Goal: Task Accomplishment & Management: Manage account settings

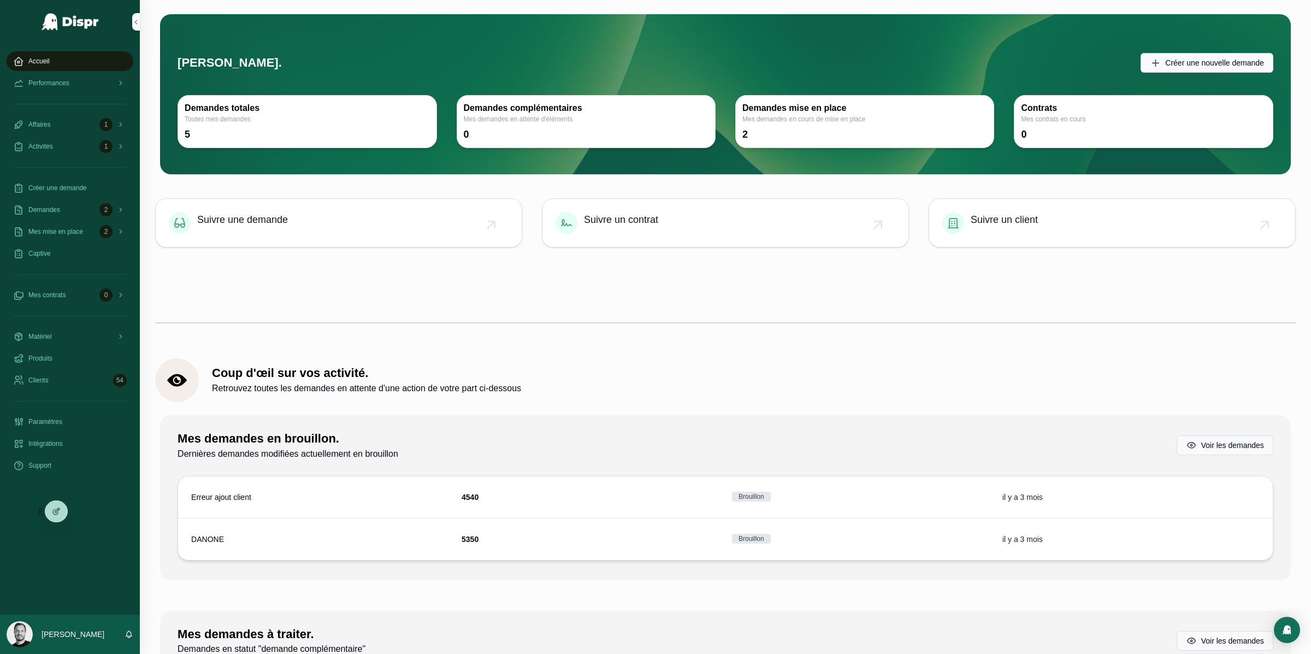
click at [62, 426] on span "Paramètres" at bounding box center [45, 421] width 34 height 9
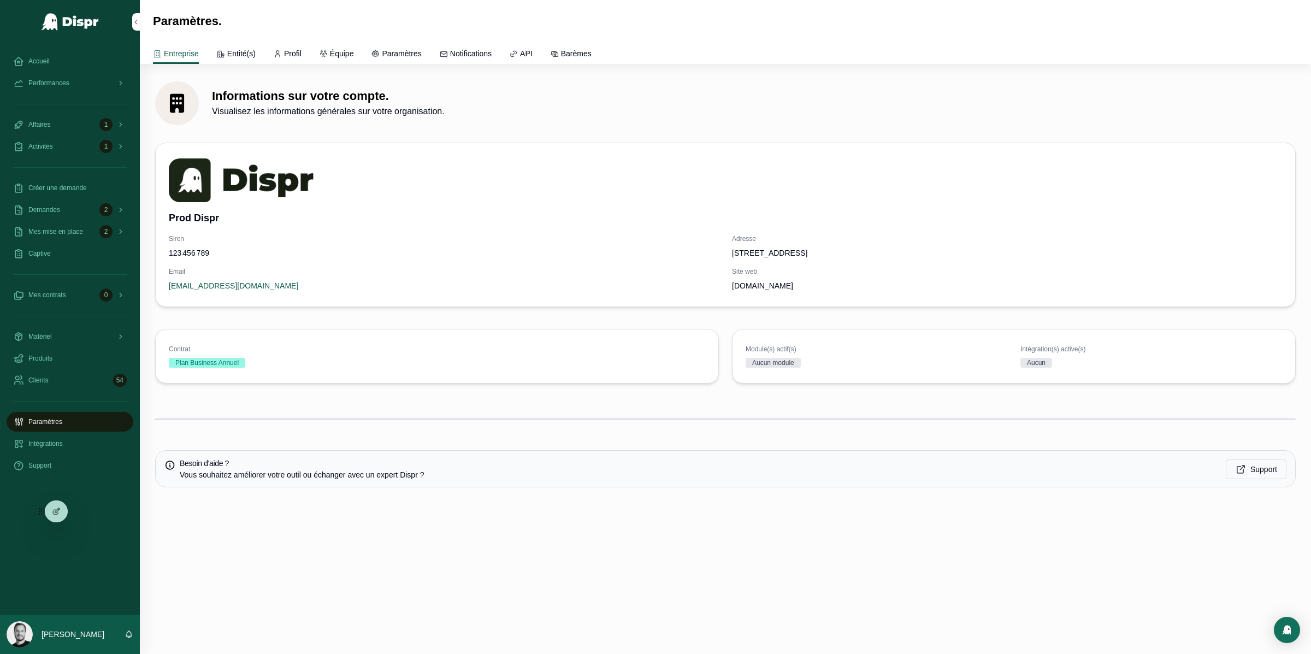
click at [67, 232] on span "Mes mise en place" at bounding box center [55, 231] width 55 height 9
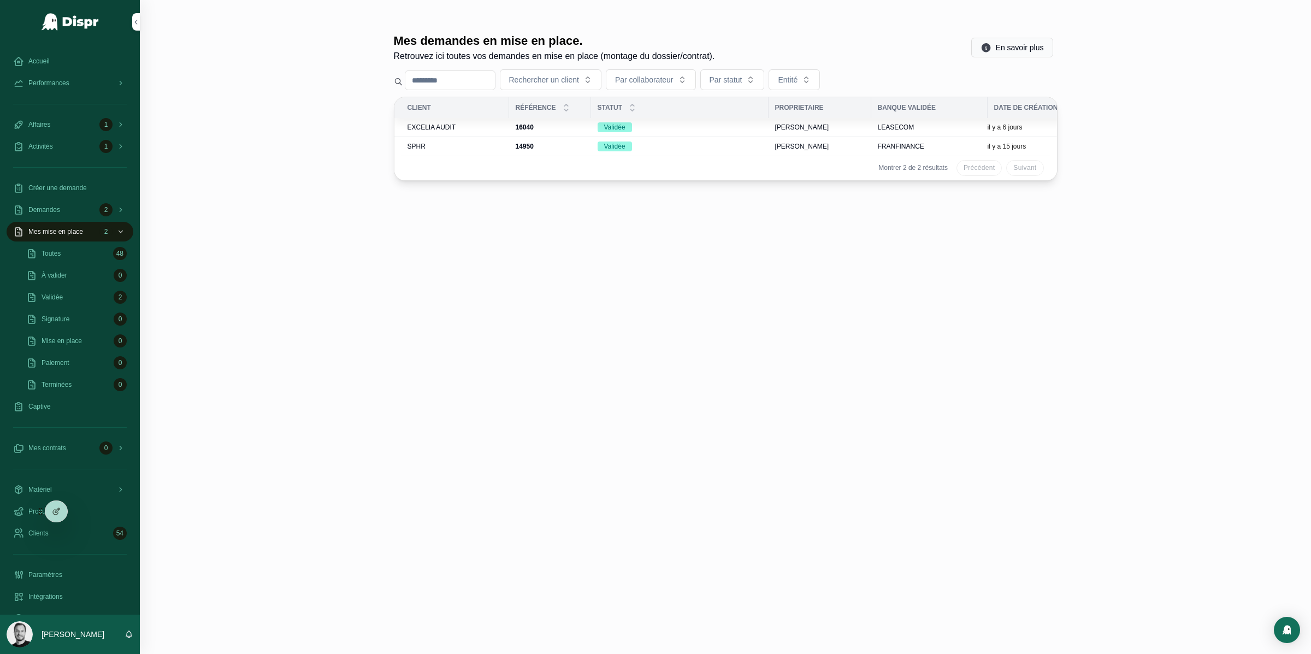
click at [412, 147] on span "SPHR" at bounding box center [417, 146] width 18 height 9
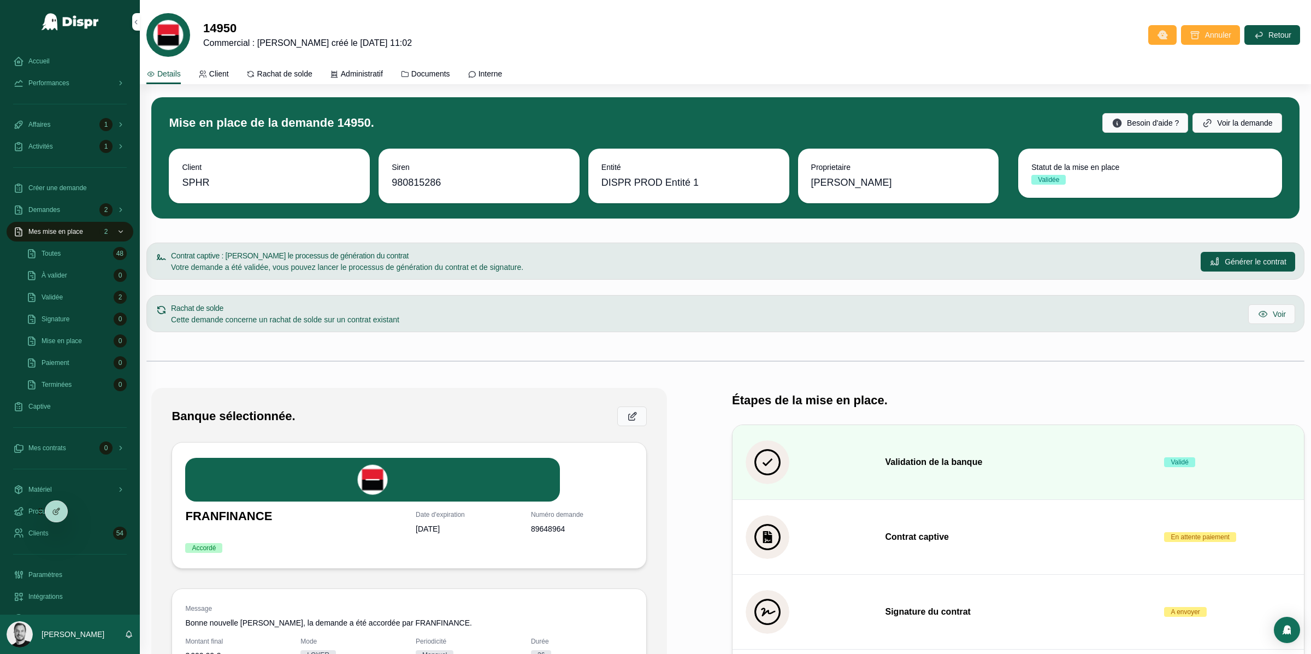
click at [361, 71] on span "Administratif" at bounding box center [362, 73] width 42 height 11
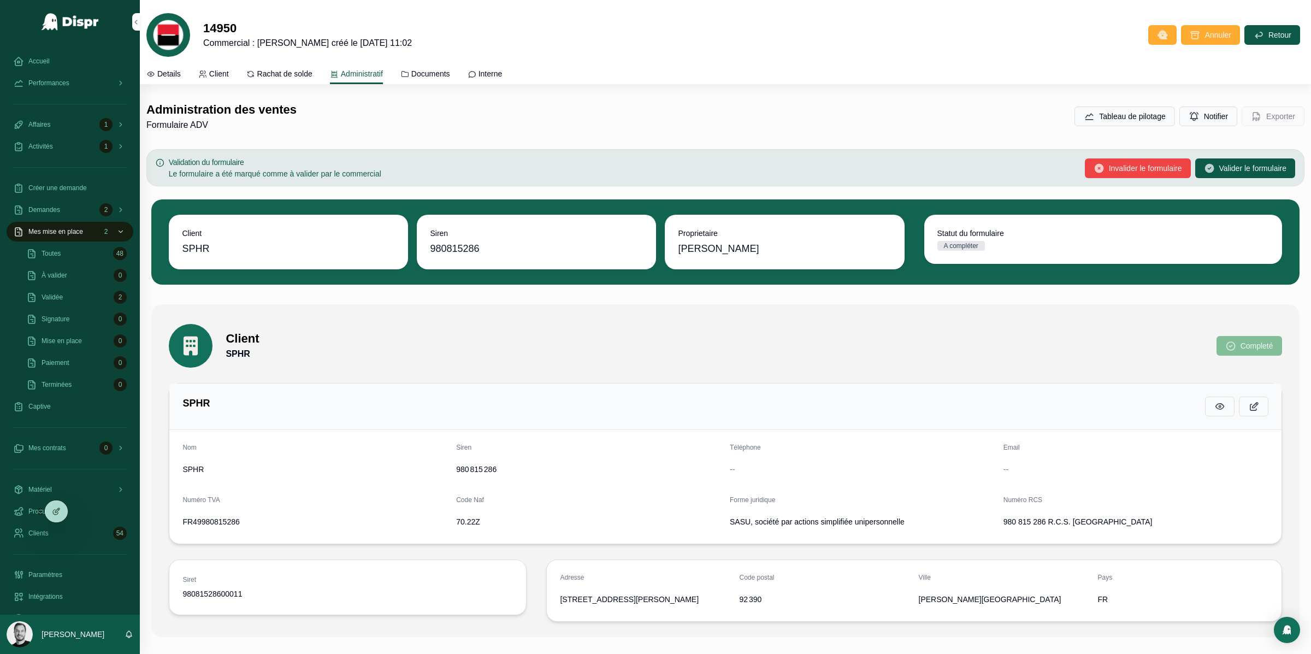
click at [366, 114] on div "Administration des ventes Formulaire ADV Tableau de pilotage Notifier Exporter" at bounding box center [725, 117] width 1158 height 30
click at [450, 70] on span "Documents" at bounding box center [430, 73] width 39 height 11
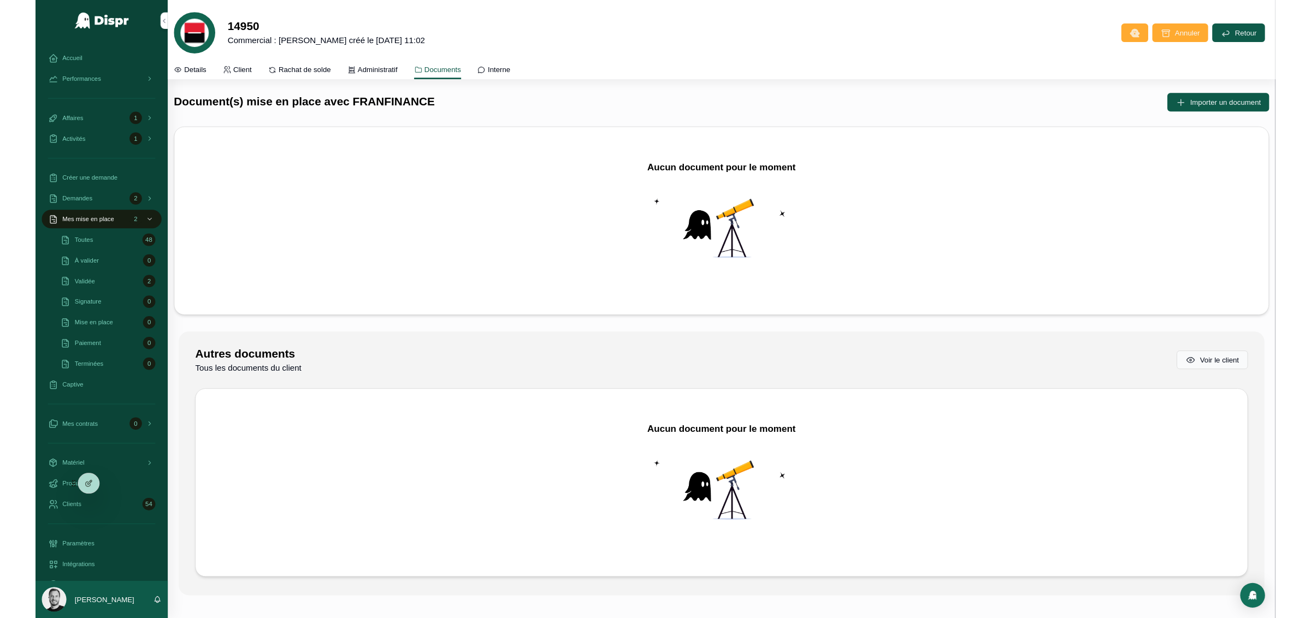
scroll to position [132, 0]
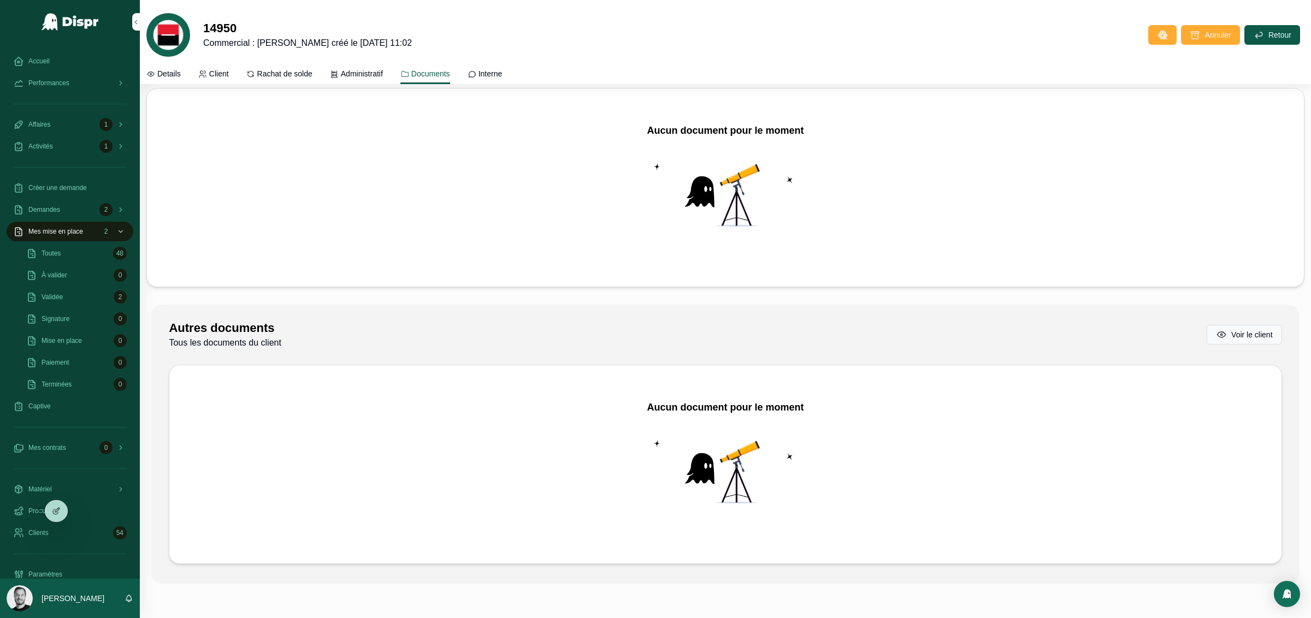
click at [0, 0] on icon at bounding box center [0, 0] width 0 height 0
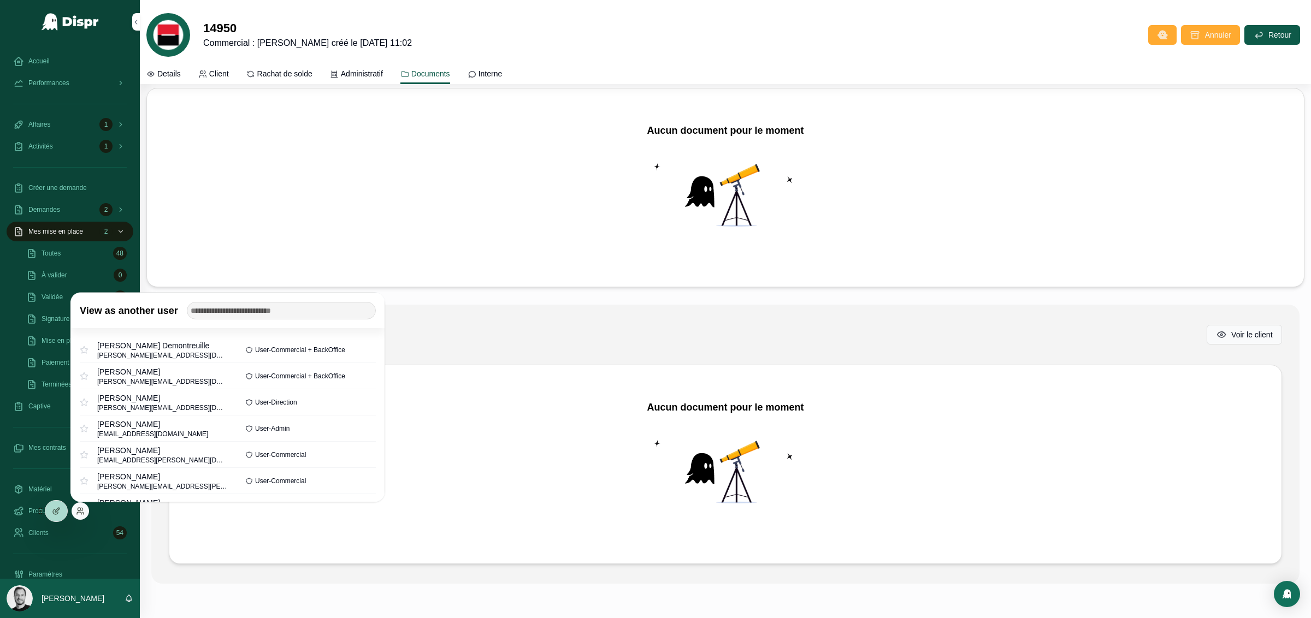
click at [235, 320] on div "View as another user" at bounding box center [228, 310] width 314 height 35
click at [242, 299] on div "View as another user" at bounding box center [228, 310] width 314 height 35
click at [237, 304] on input "text" at bounding box center [281, 310] width 189 height 17
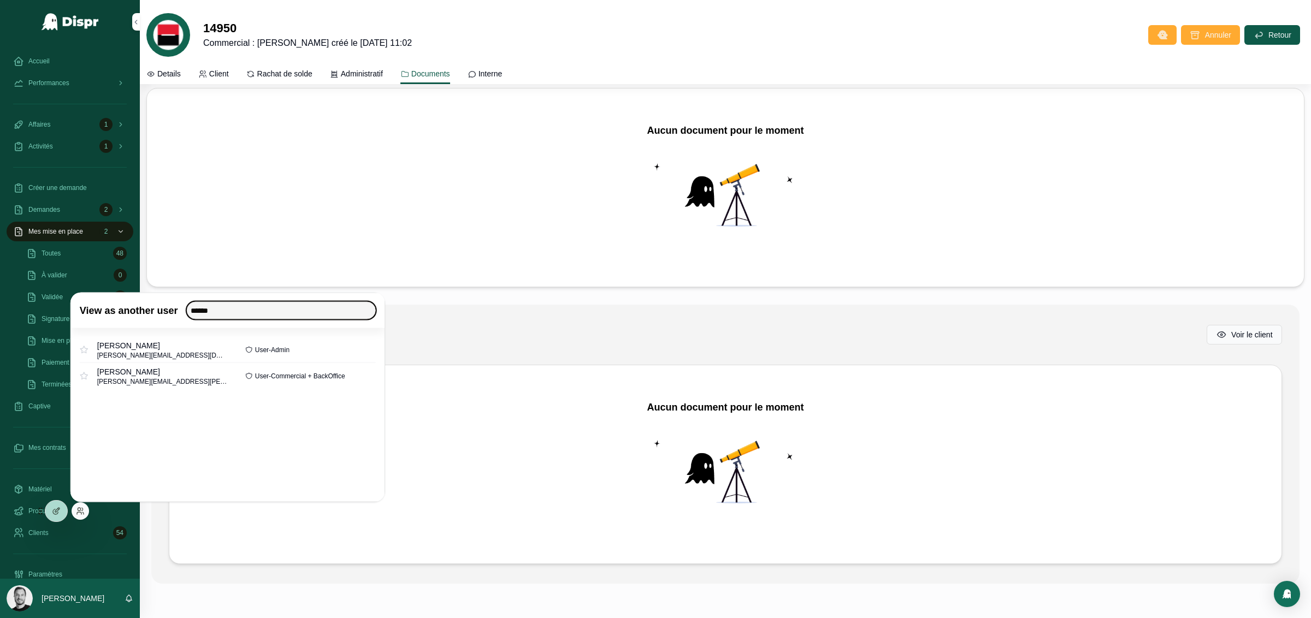
type input "******"
click at [0, 0] on button "Select" at bounding box center [0, 0] width 0 height 0
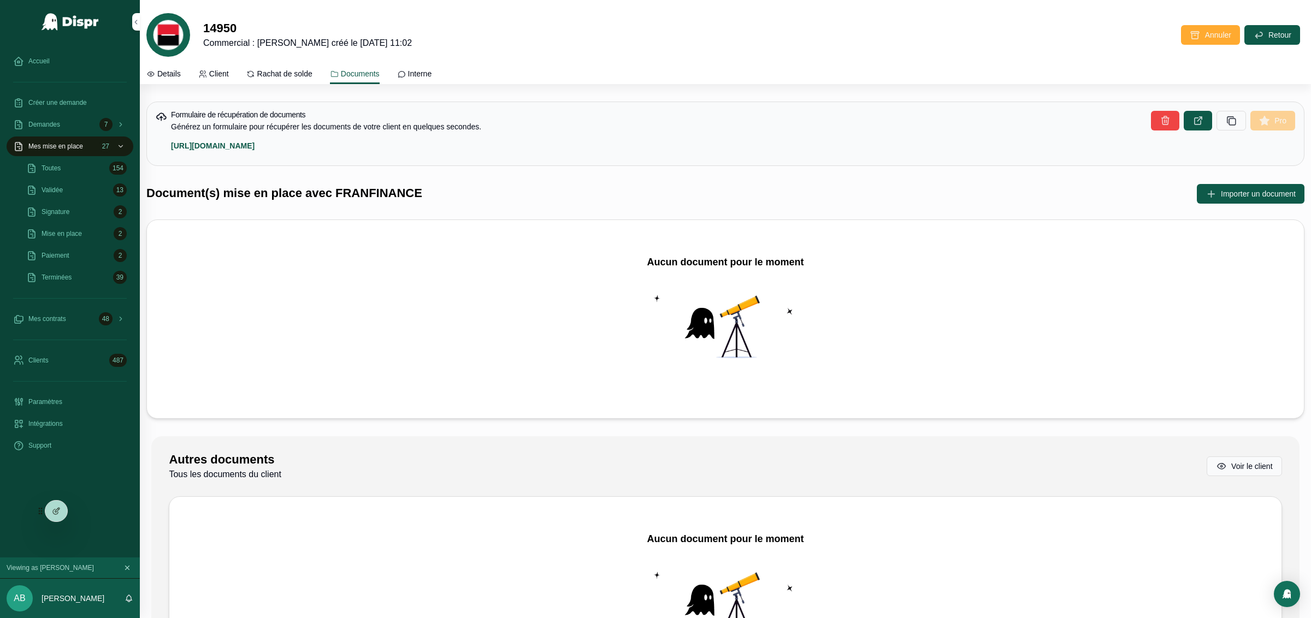
click at [74, 150] on span "Mes mise en place" at bounding box center [55, 146] width 55 height 9
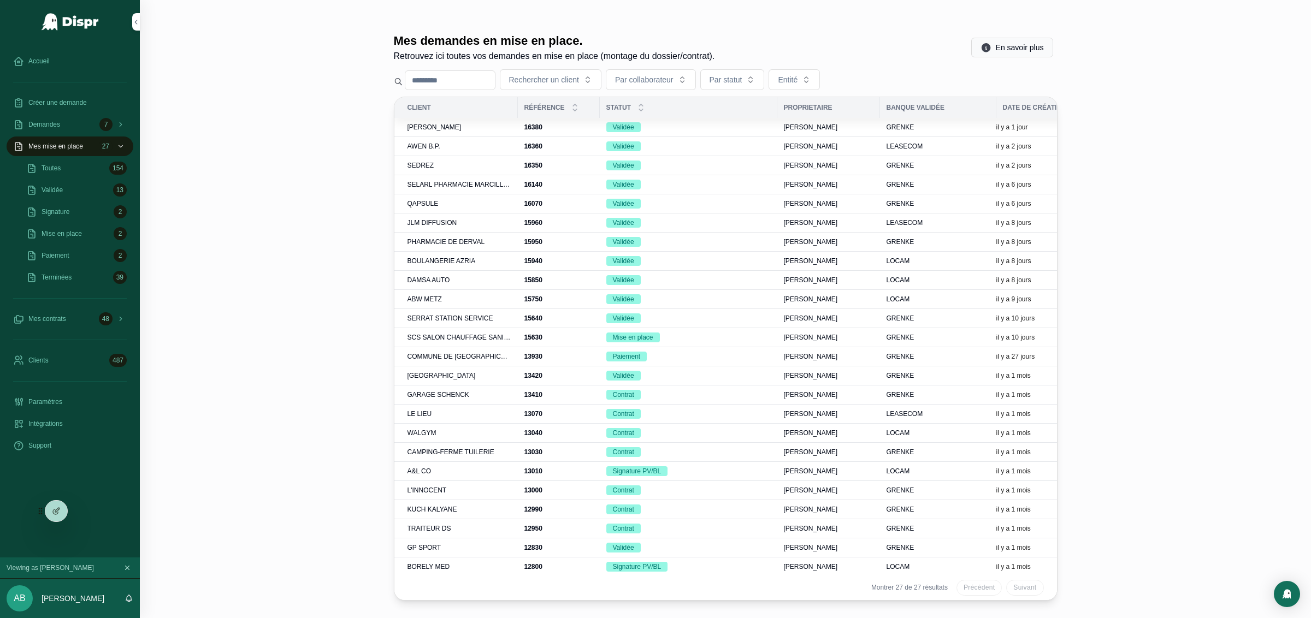
click at [445, 126] on span "[PERSON_NAME]" at bounding box center [435, 127] width 54 height 9
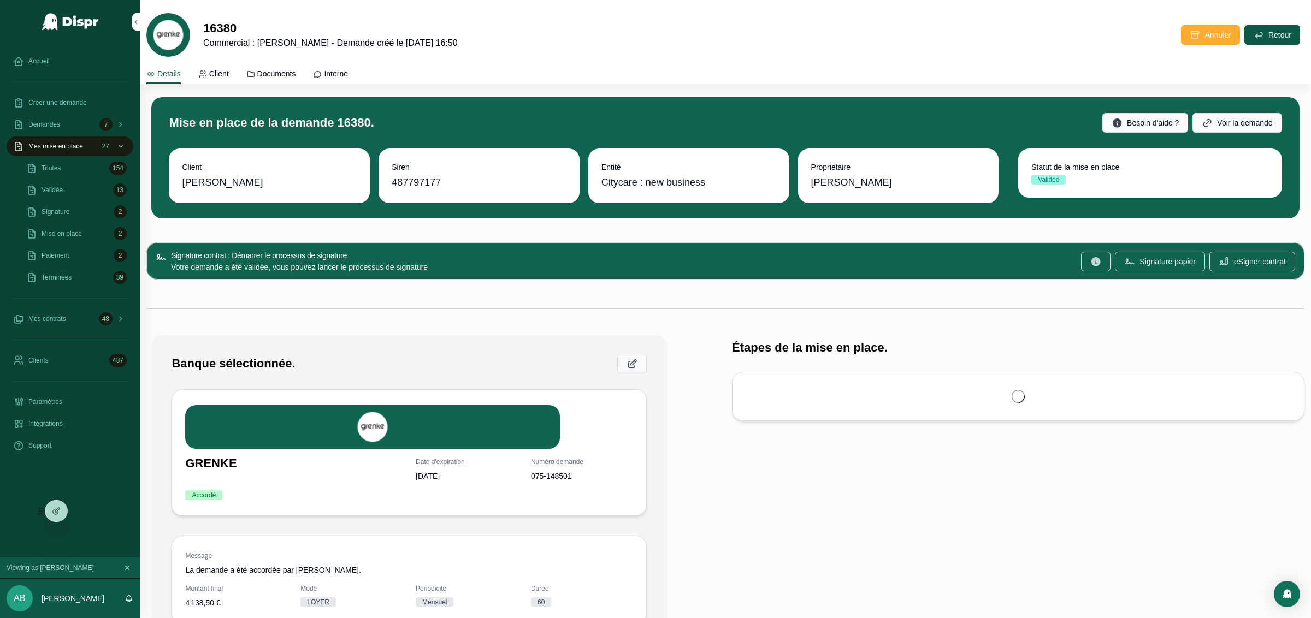
click at [296, 72] on span "Documents" at bounding box center [276, 73] width 39 height 11
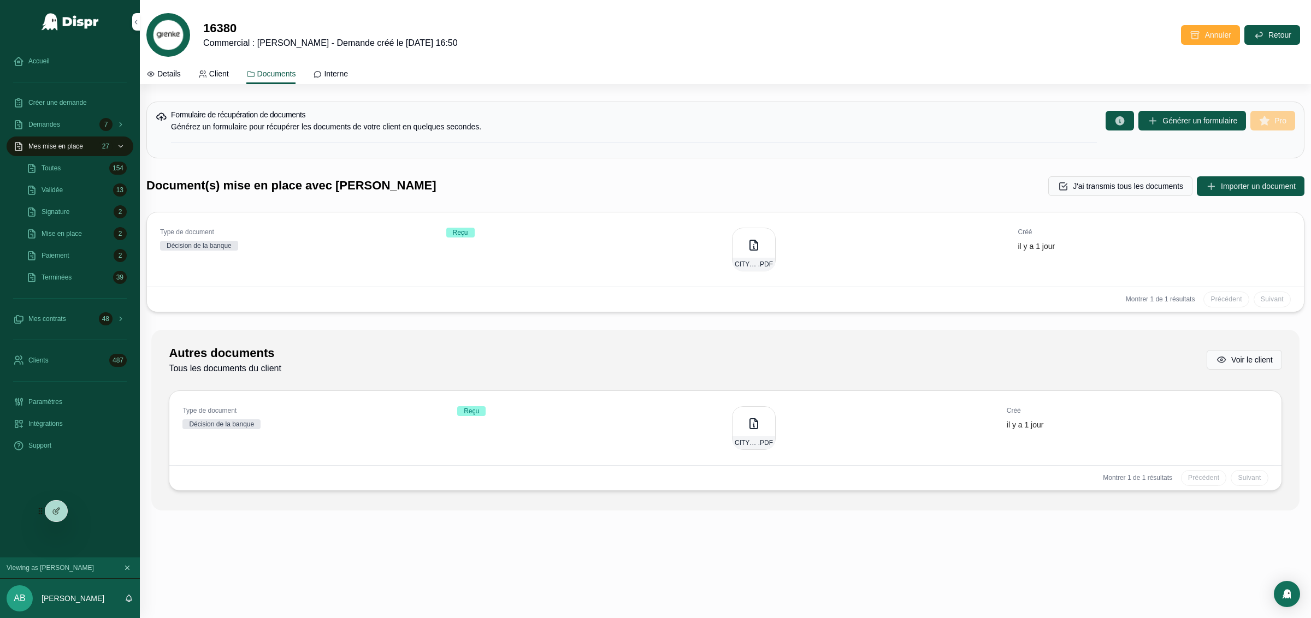
click at [270, 185] on h1 "Document(s) mise en place avec GRENKE" at bounding box center [291, 186] width 290 height 17
click at [254, 352] on h1 "Autres documents" at bounding box center [225, 353] width 112 height 17
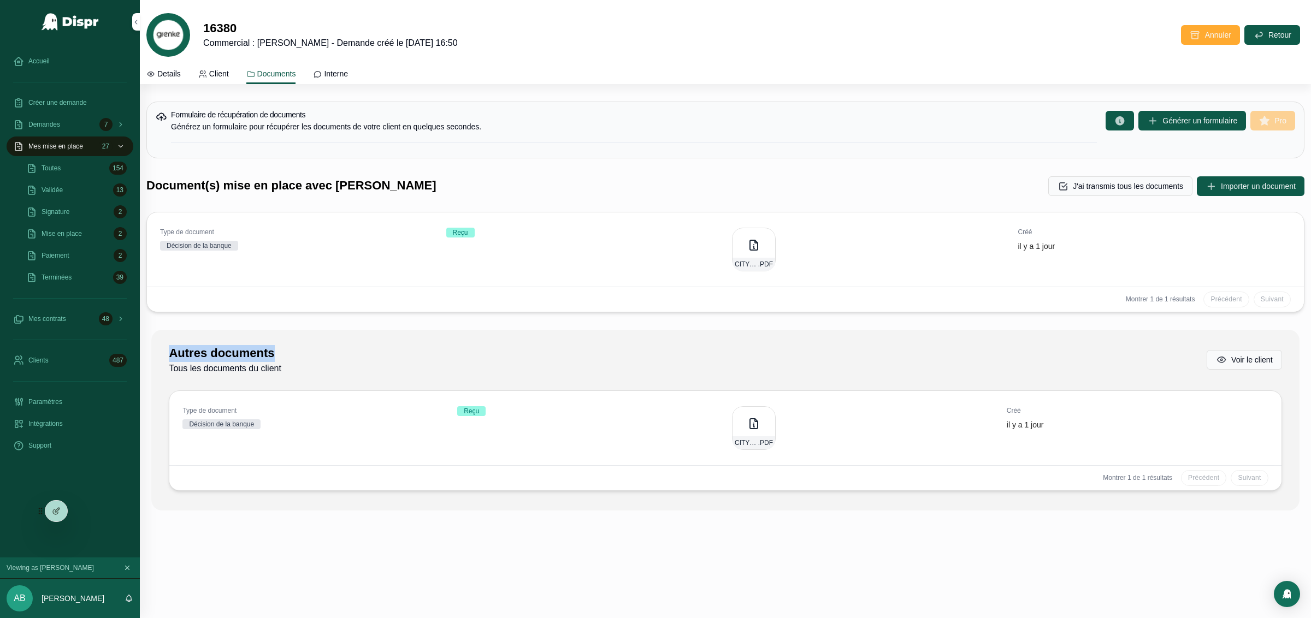
click at [254, 352] on h1 "Autres documents" at bounding box center [225, 353] width 112 height 17
click at [341, 189] on h1 "Document(s) mise en place avec GRENKE" at bounding box center [291, 186] width 290 height 17
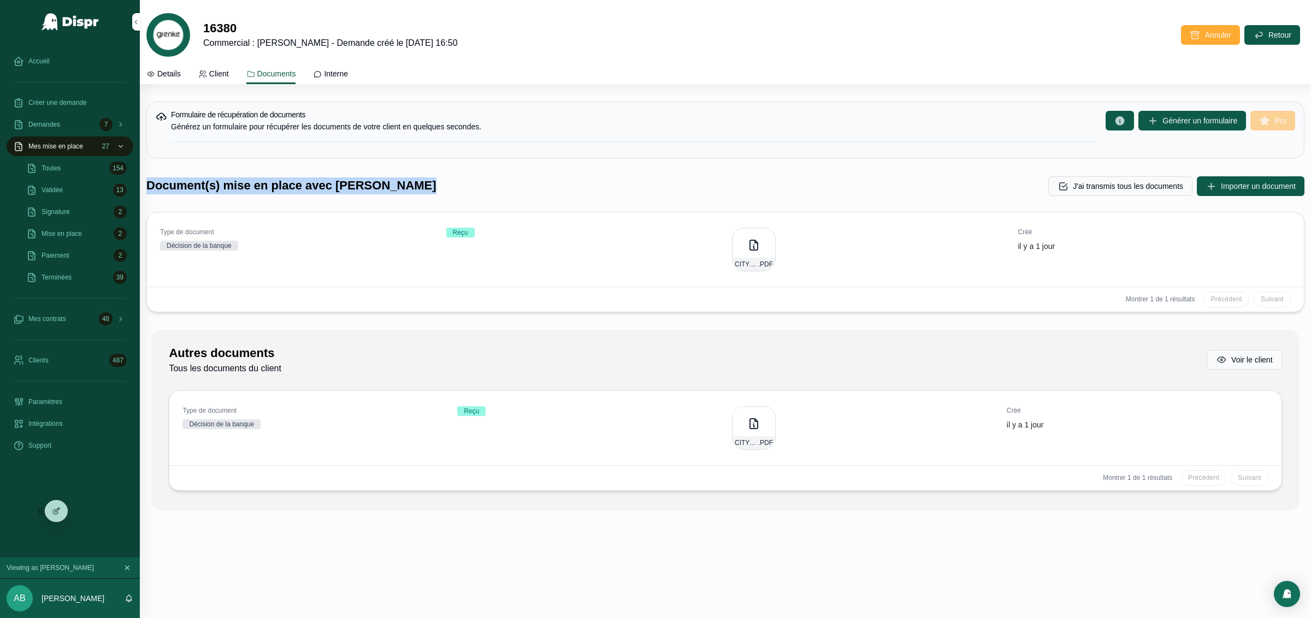
click at [341, 189] on h1 "Document(s) mise en place avec GRENKE" at bounding box center [291, 186] width 290 height 17
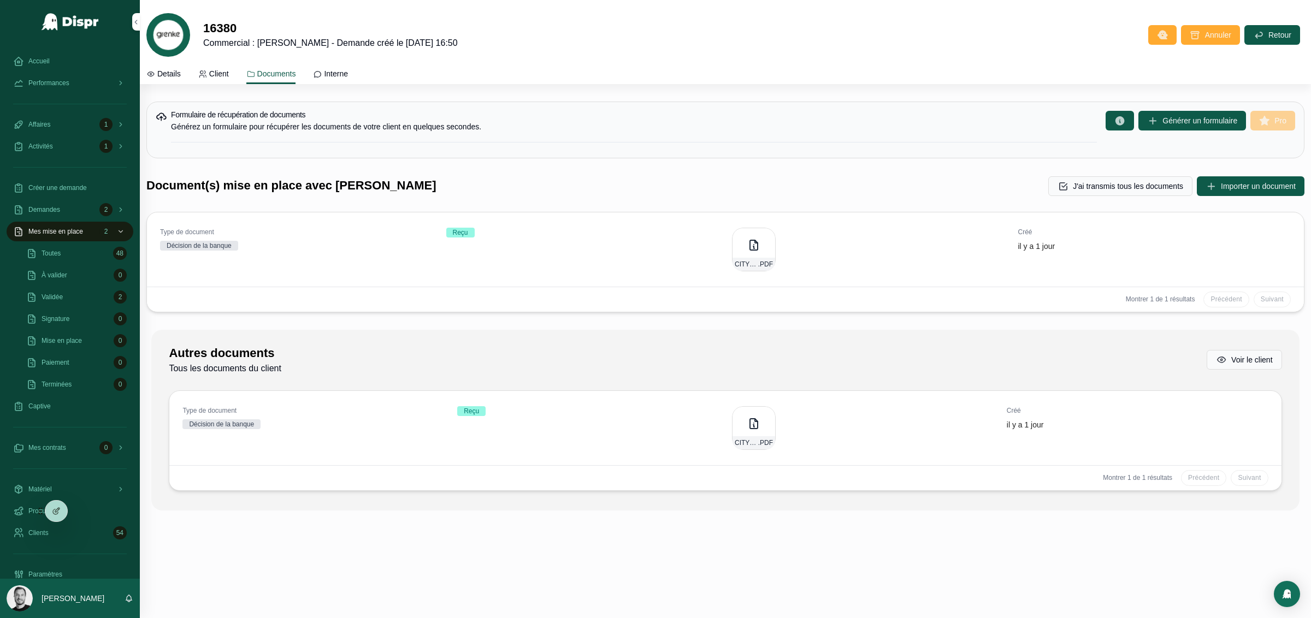
drag, startPoint x: 284, startPoint y: 300, endPoint x: 291, endPoint y: 297, distance: 7.8
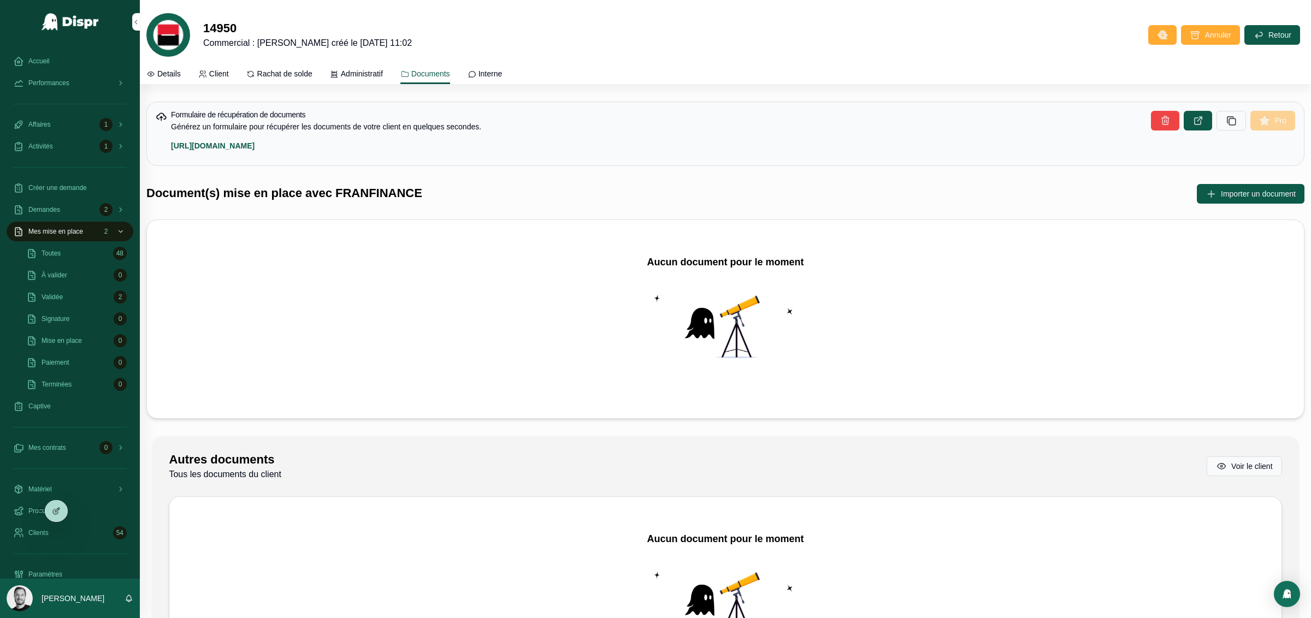
click at [360, 64] on link "Administratif" at bounding box center [356, 75] width 53 height 22
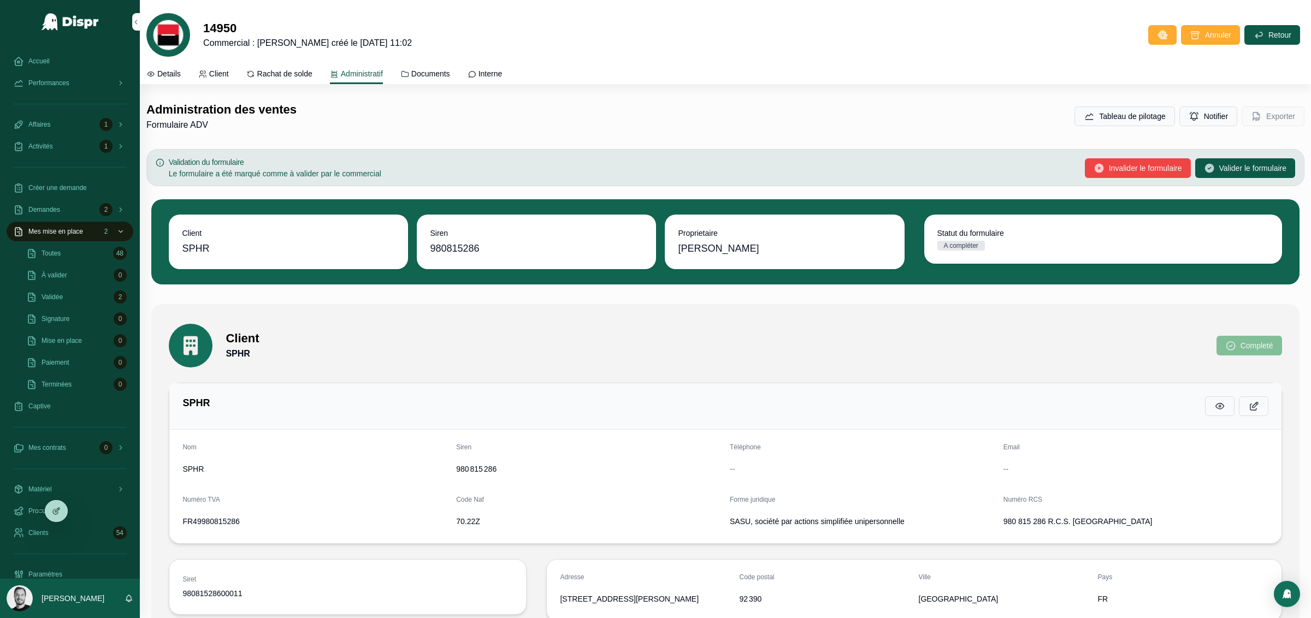
click at [169, 72] on span "Details" at bounding box center [168, 73] width 23 height 11
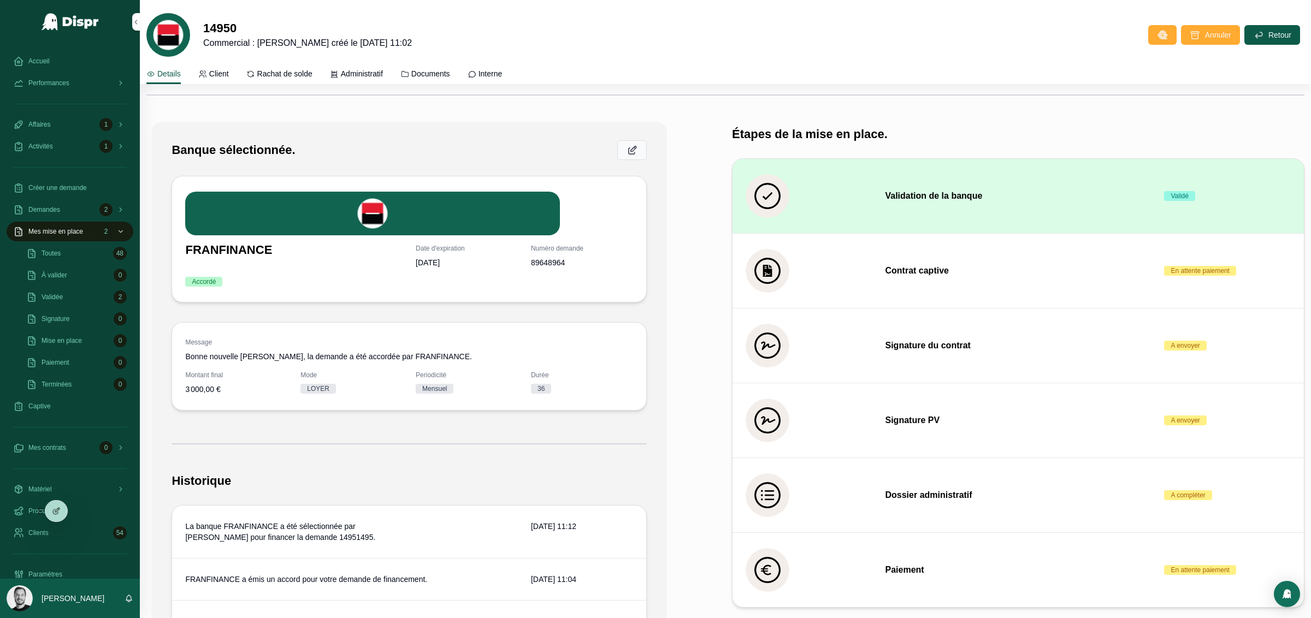
scroll to position [400, 0]
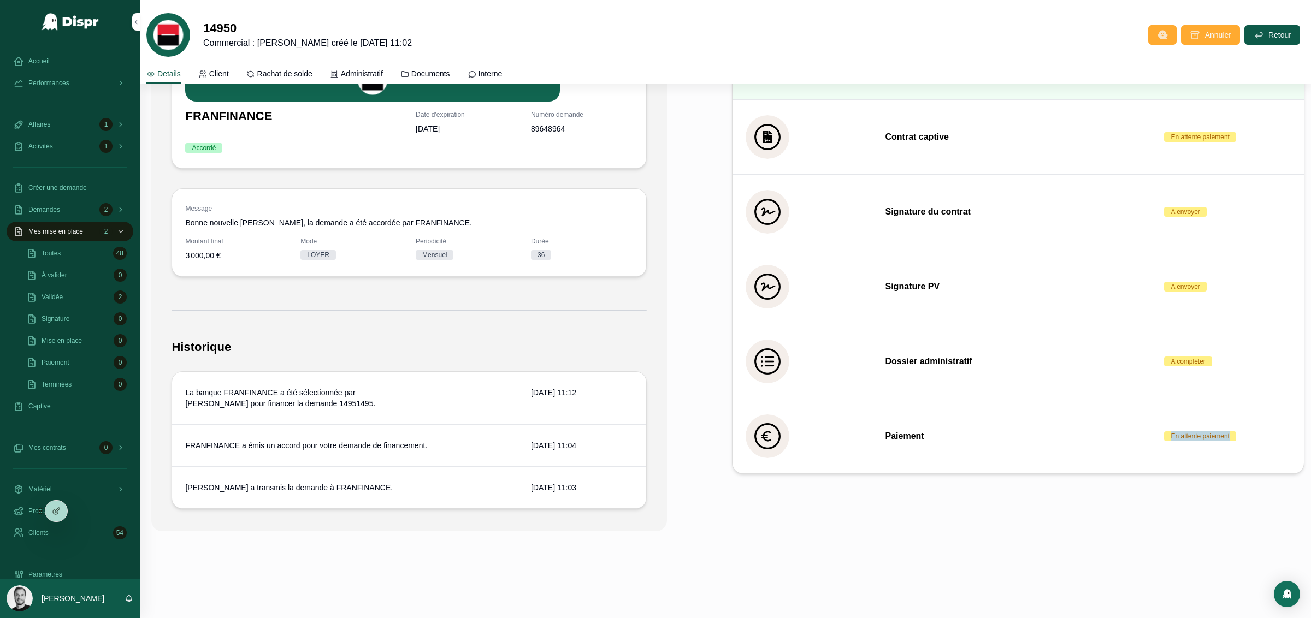
drag, startPoint x: 1133, startPoint y: 445, endPoint x: 1242, endPoint y: 441, distance: 109.3
click at [1242, 441] on div "Paiement En attente paiement" at bounding box center [1018, 437] width 545 height 44
click at [1041, 460] on div "Paiement En attente paiement" at bounding box center [1018, 436] width 571 height 74
click at [1171, 436] on div "En attente paiement" at bounding box center [1200, 437] width 58 height 10
drag, startPoint x: 1161, startPoint y: 436, endPoint x: 1231, endPoint y: 435, distance: 70.5
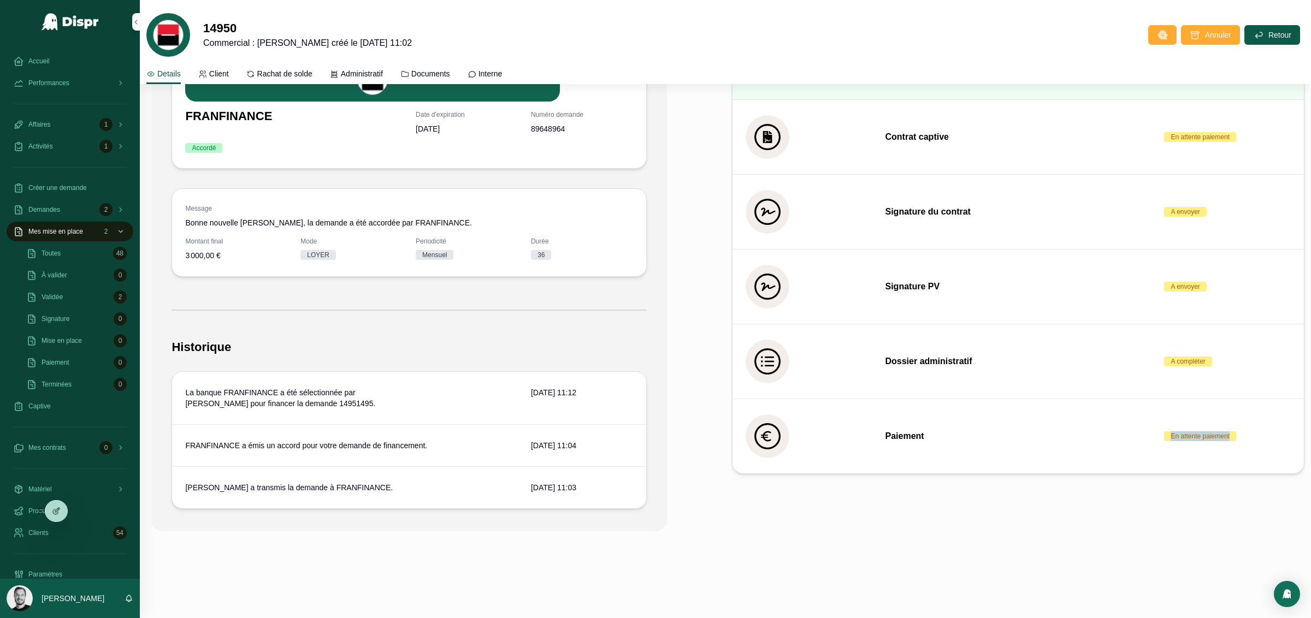
click at [1231, 435] on span "En attente paiement" at bounding box center [1200, 437] width 72 height 10
click at [1035, 445] on div "Paiement En attente paiement" at bounding box center [1018, 437] width 545 height 44
click at [1171, 435] on div "En attente paiement" at bounding box center [1200, 437] width 58 height 10
drag, startPoint x: 1165, startPoint y: 435, endPoint x: 1212, endPoint y: 434, distance: 47.0
click at [1212, 434] on div "En attente paiement" at bounding box center [1200, 437] width 58 height 10
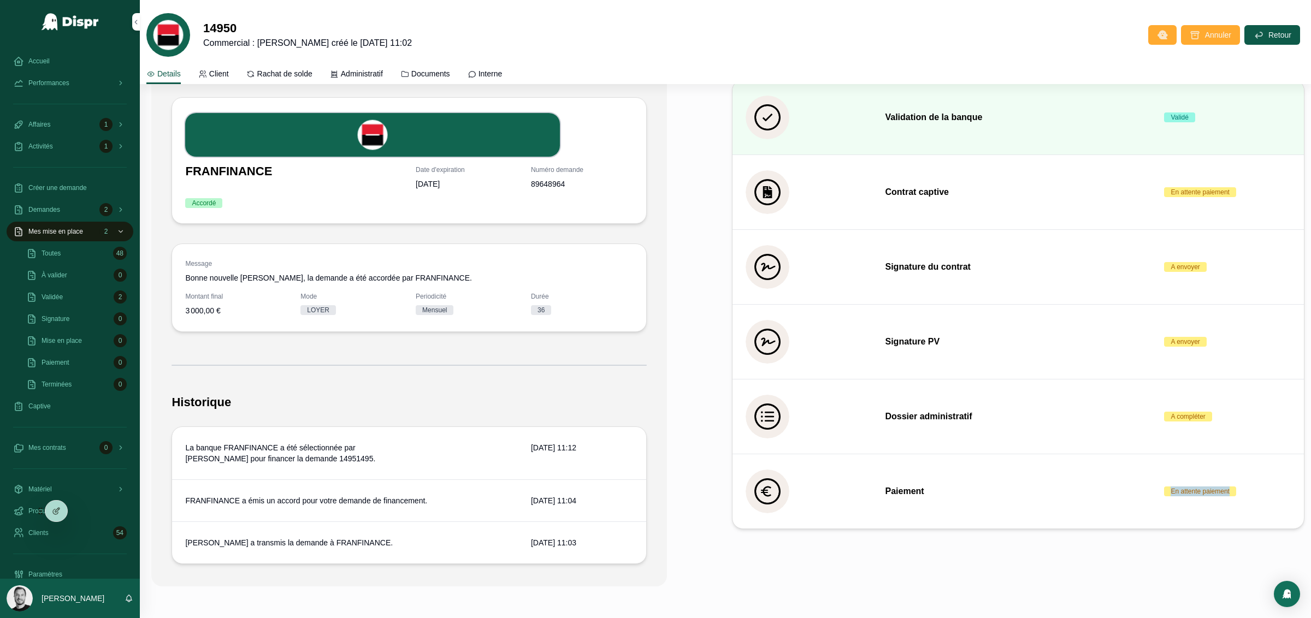
scroll to position [357, 0]
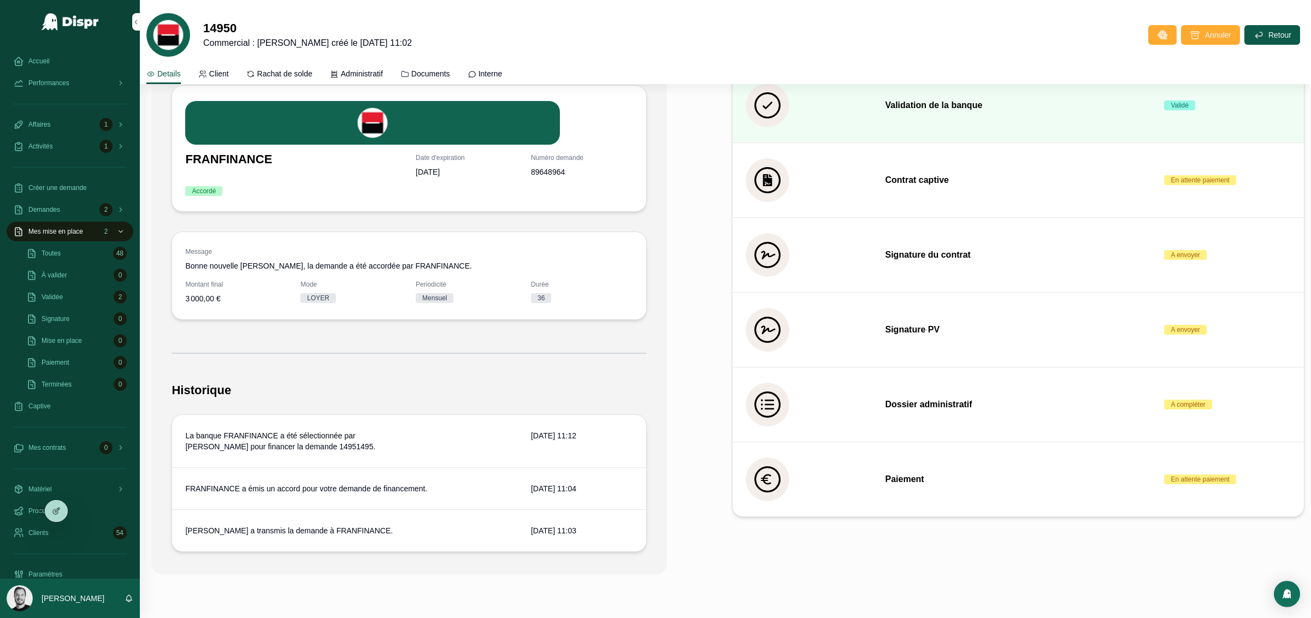
click at [946, 484] on h3 "Paiement" at bounding box center [1018, 479] width 266 height 13
click at [450, 73] on span "Documents" at bounding box center [430, 73] width 39 height 11
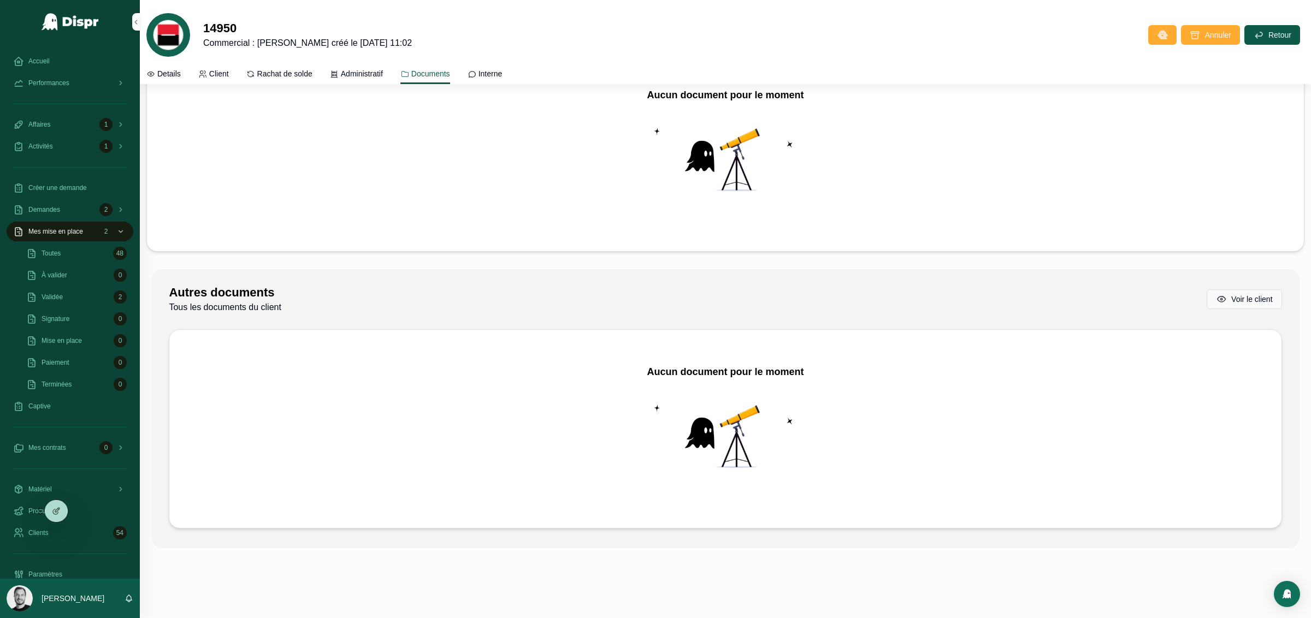
scroll to position [0, 0]
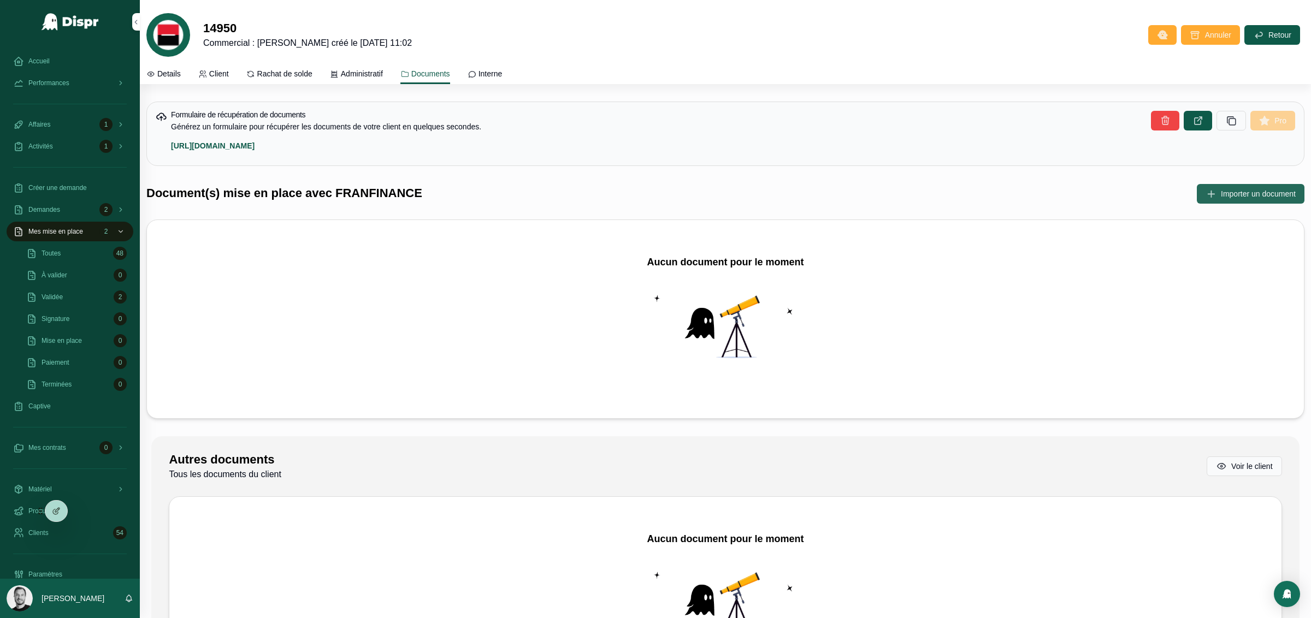
click at [1221, 197] on span "Importer un document" at bounding box center [1258, 193] width 75 height 11
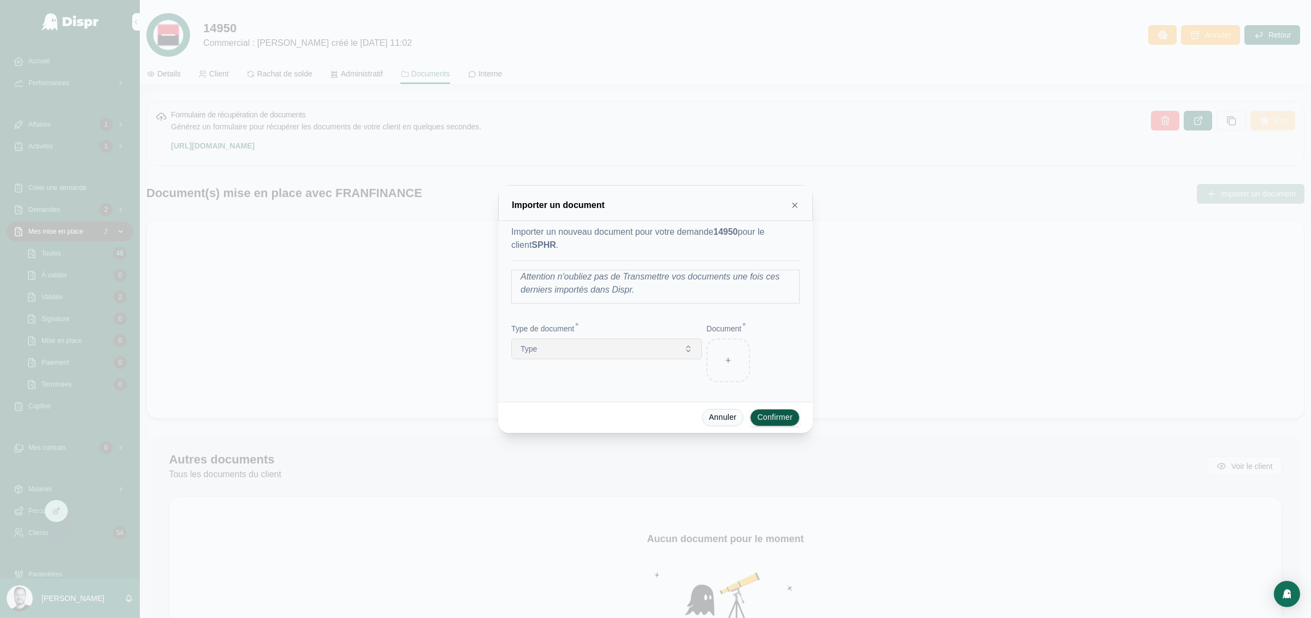
click at [653, 351] on button "Type" at bounding box center [606, 349] width 191 height 21
type input "**"
click at [796, 207] on icon at bounding box center [795, 205] width 4 height 4
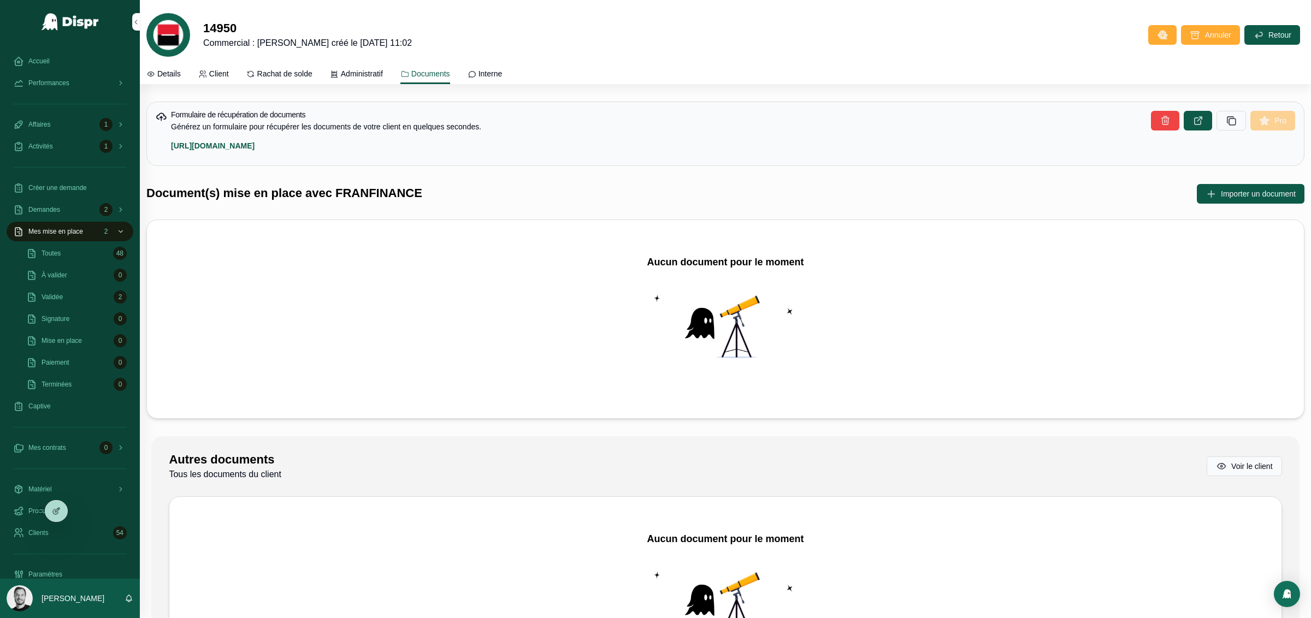
click at [169, 79] on span "Details" at bounding box center [168, 73] width 23 height 11
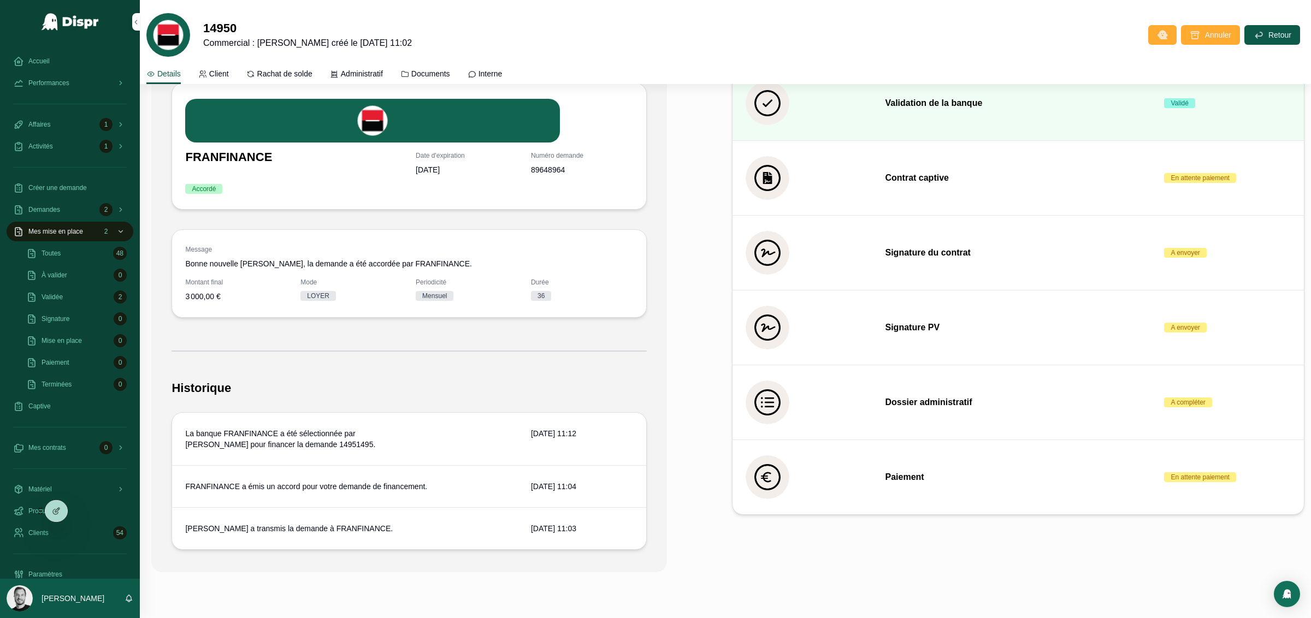
scroll to position [356, 0]
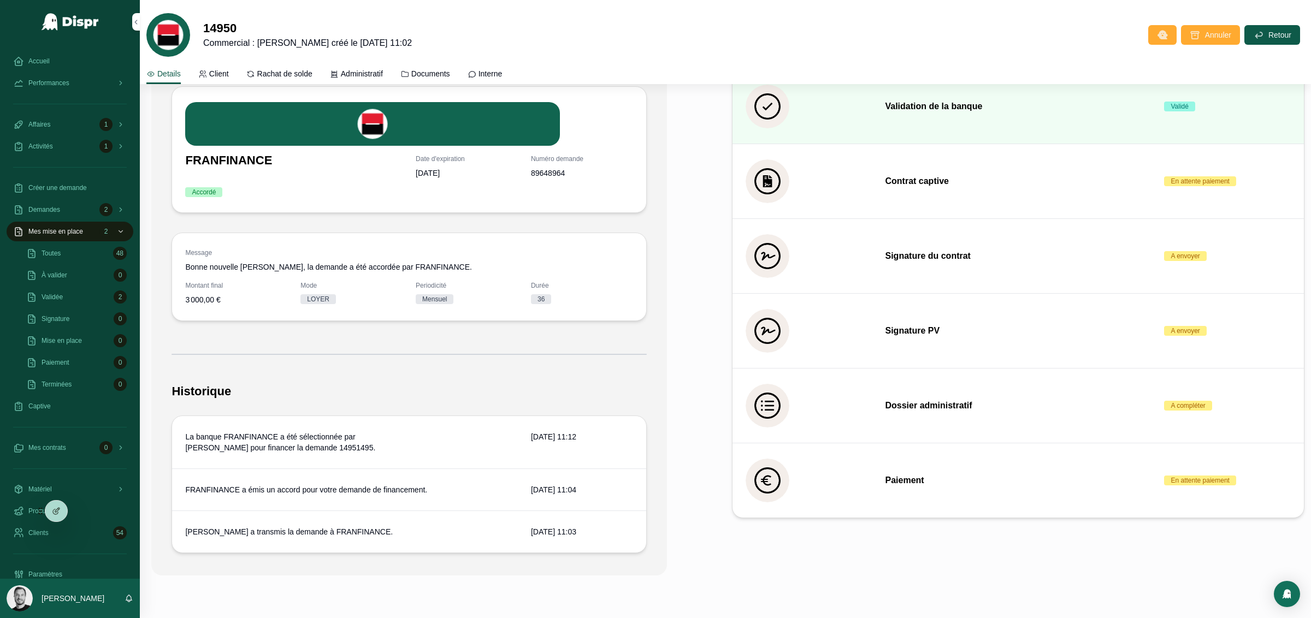
click at [1164, 482] on span "En attente paiement" at bounding box center [1200, 481] width 72 height 10
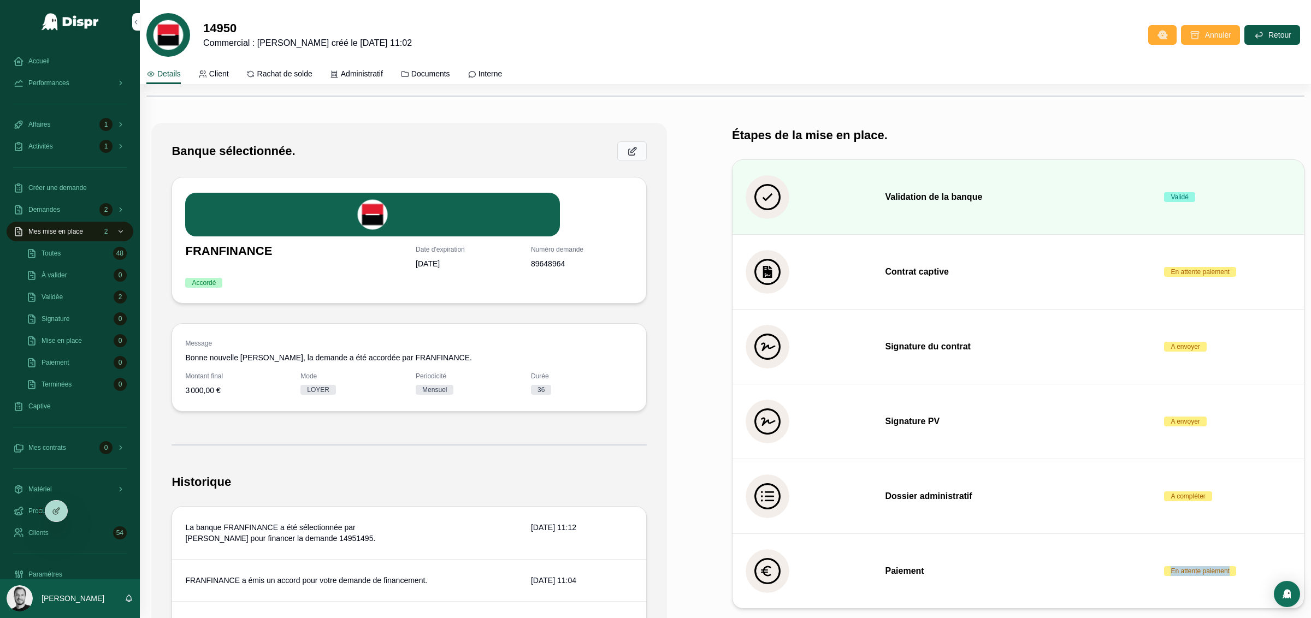
scroll to position [341, 0]
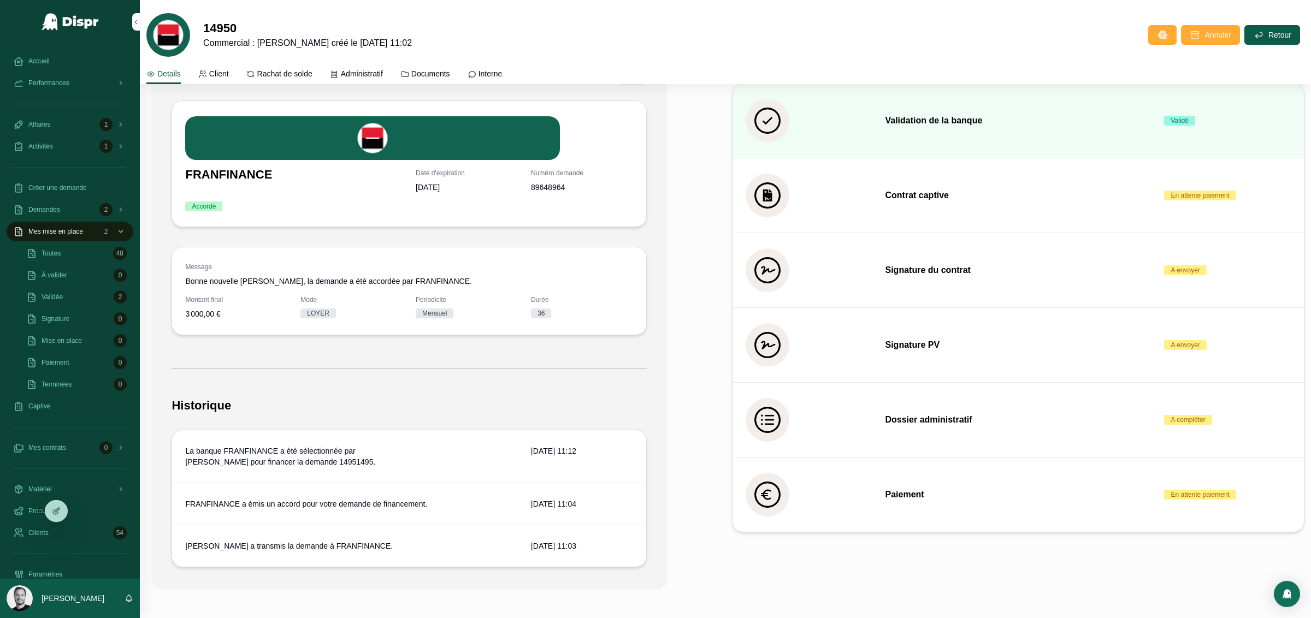
click at [362, 64] on link "Administratif" at bounding box center [356, 75] width 53 height 22
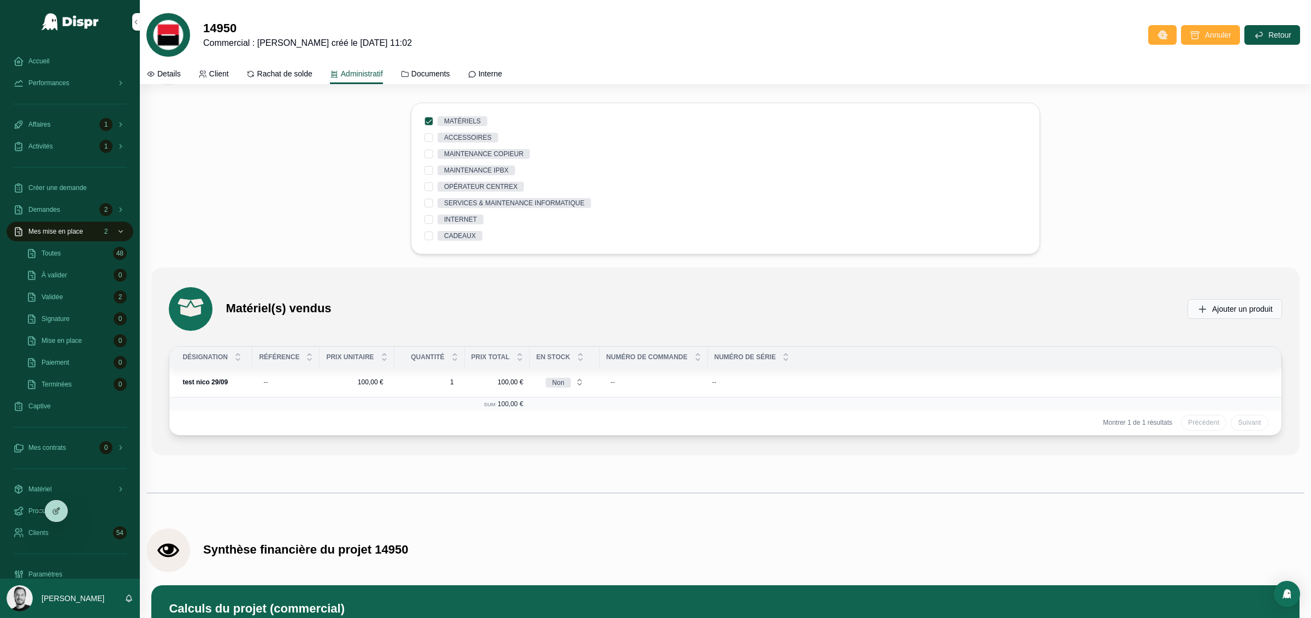
scroll to position [2601, 0]
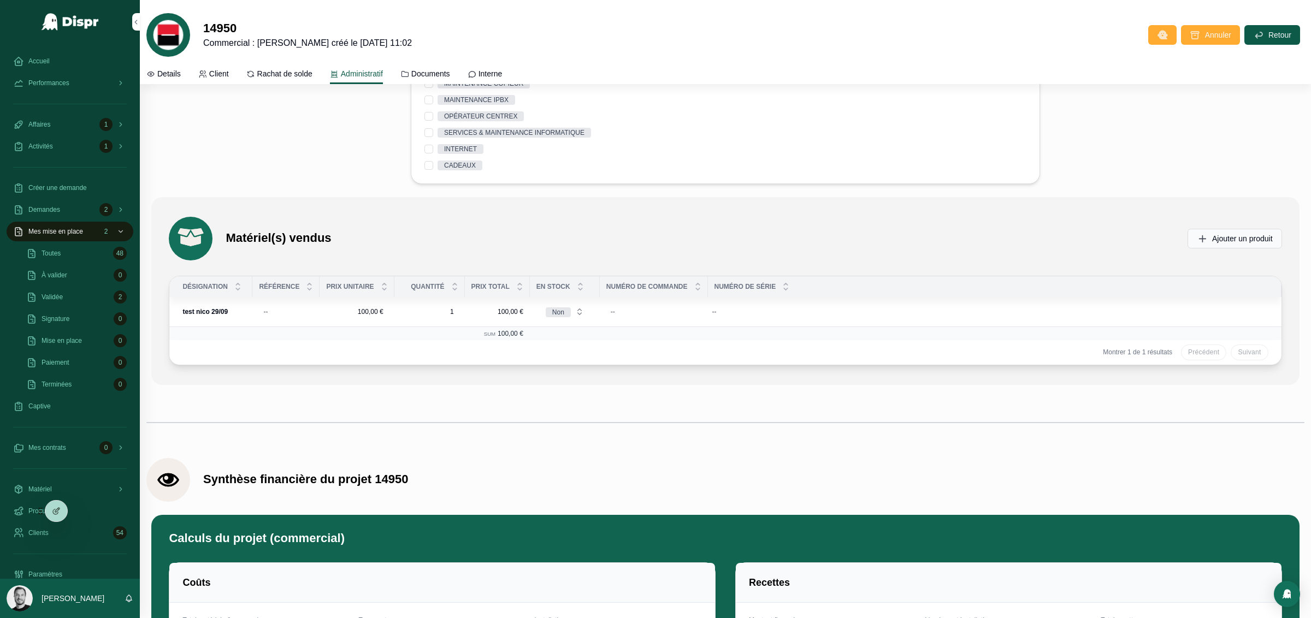
click at [0, 0] on icon "scrollable content" at bounding box center [0, 0] width 0 height 0
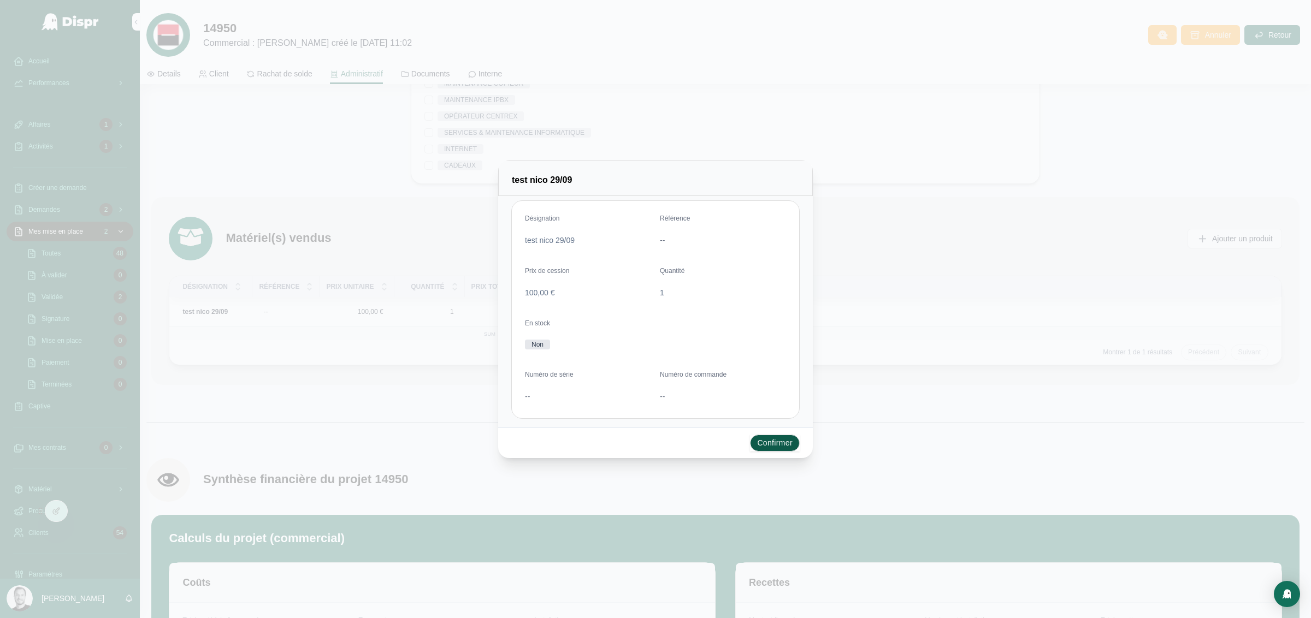
click at [787, 441] on button "Confirmer" at bounding box center [775, 443] width 50 height 17
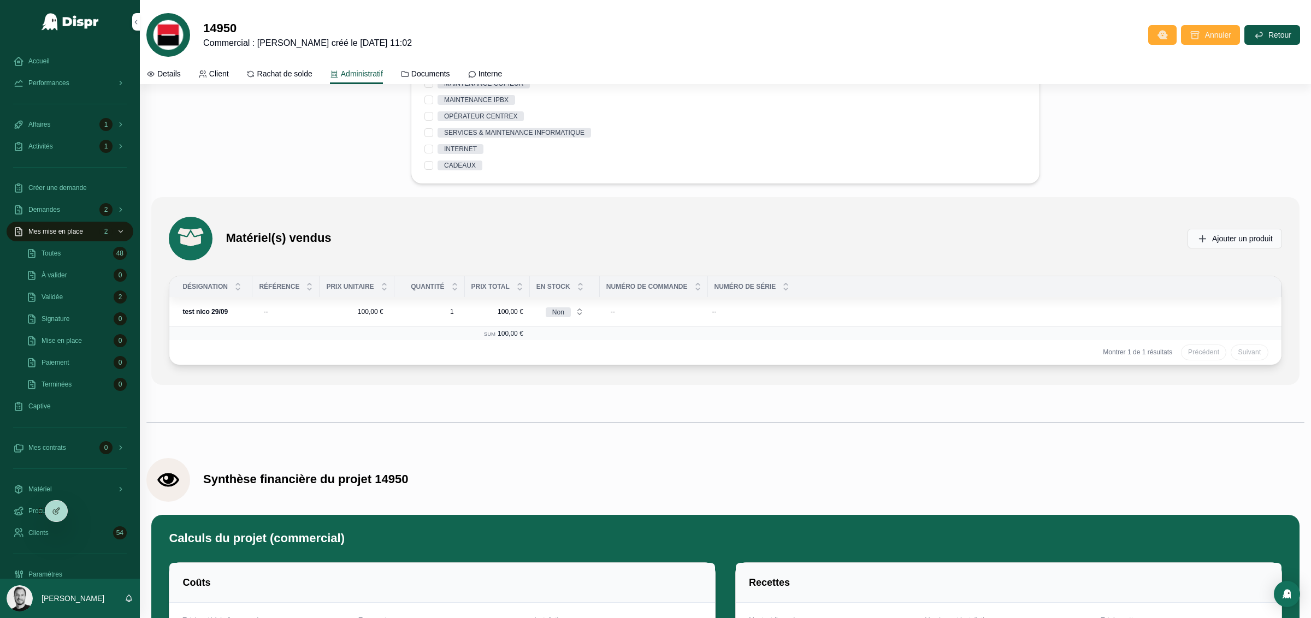
scroll to position [2396, 0]
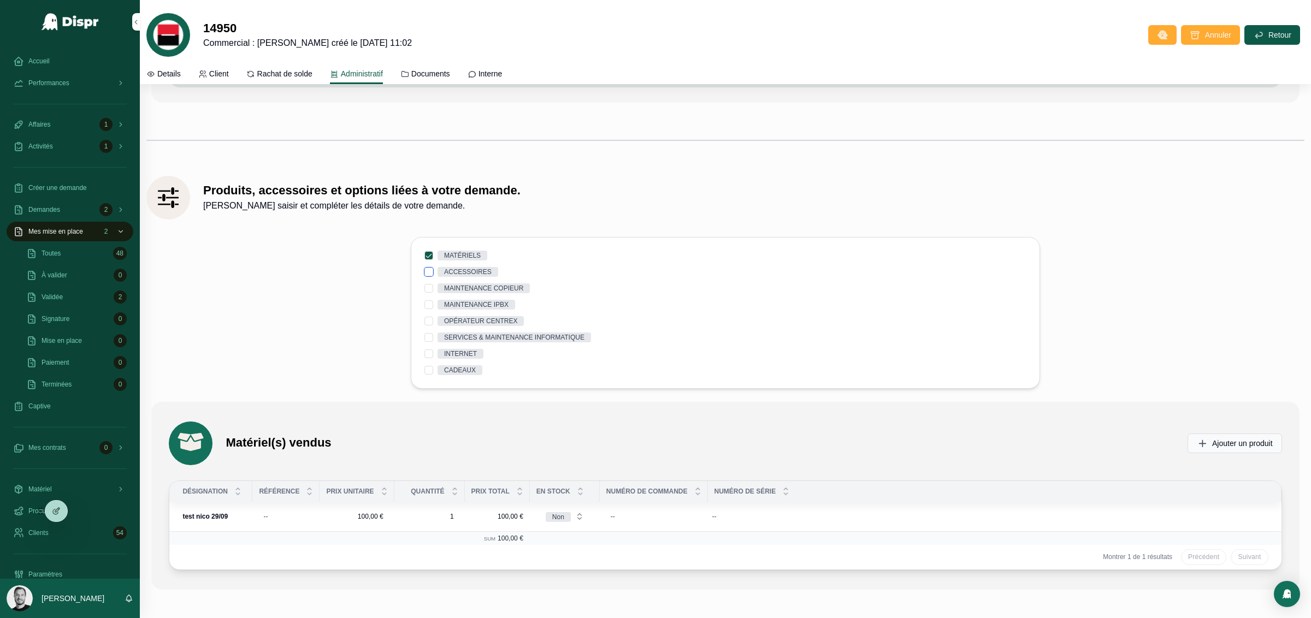
click at [425, 276] on button "ACCESSOIRES" at bounding box center [429, 272] width 9 height 9
click at [425, 293] on button "MAINTENANCE COPIEUR" at bounding box center [429, 288] width 9 height 9
click at [425, 316] on div "MATÉRIELS ACCESSOIRES MAINTENANCE COPIEUR MAINTENANCE IPBX OPÉRATEUR CENTREX SE…" at bounding box center [726, 313] width 602 height 125
click at [425, 308] on button "MAINTENANCE IPBX" at bounding box center [429, 304] width 9 height 9
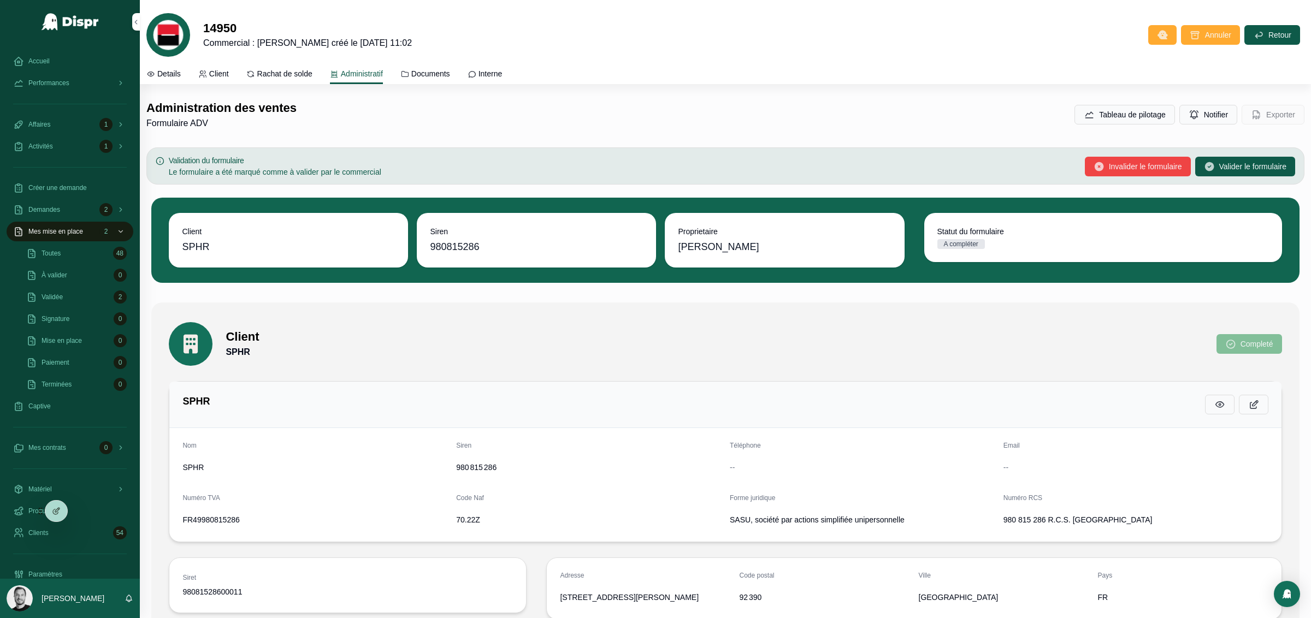
scroll to position [0, 0]
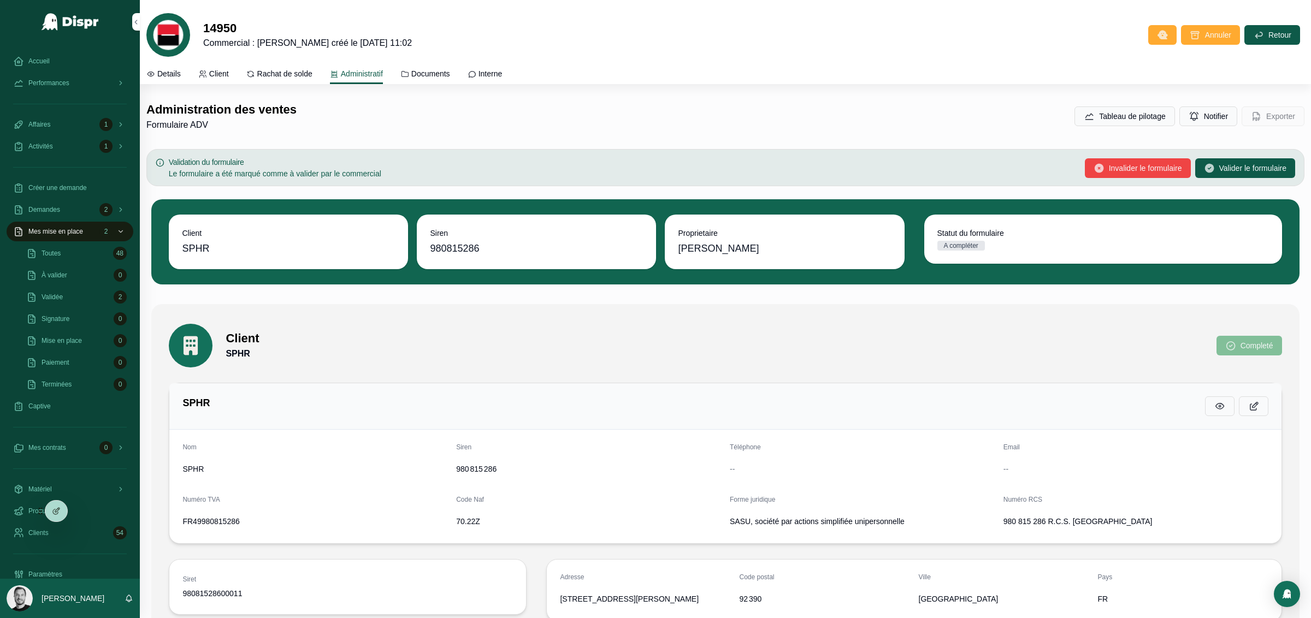
click at [176, 71] on span "Details" at bounding box center [168, 73] width 23 height 11
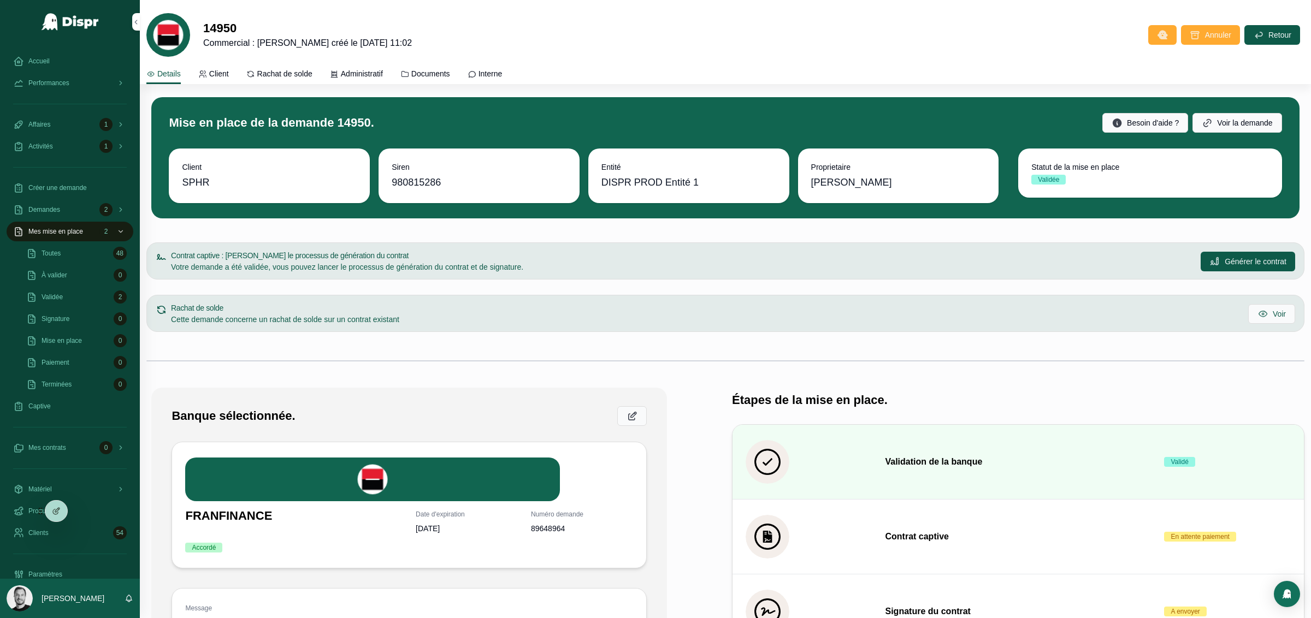
click at [361, 74] on span "Administratif" at bounding box center [362, 73] width 42 height 11
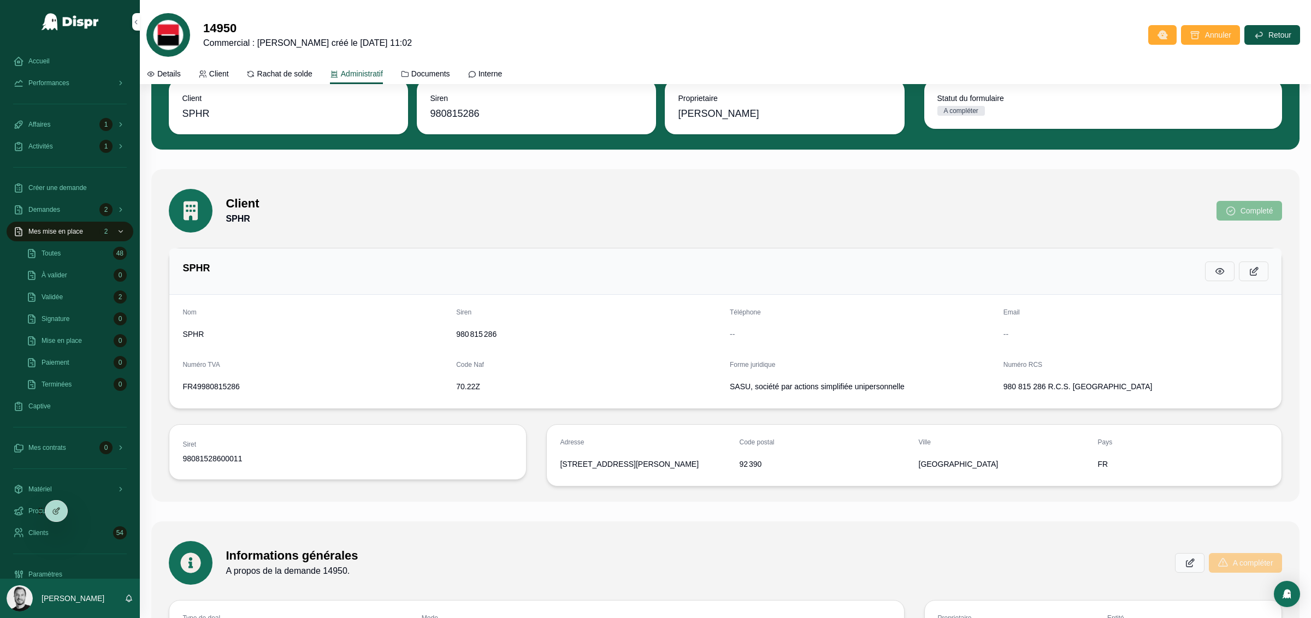
scroll to position [148, 0]
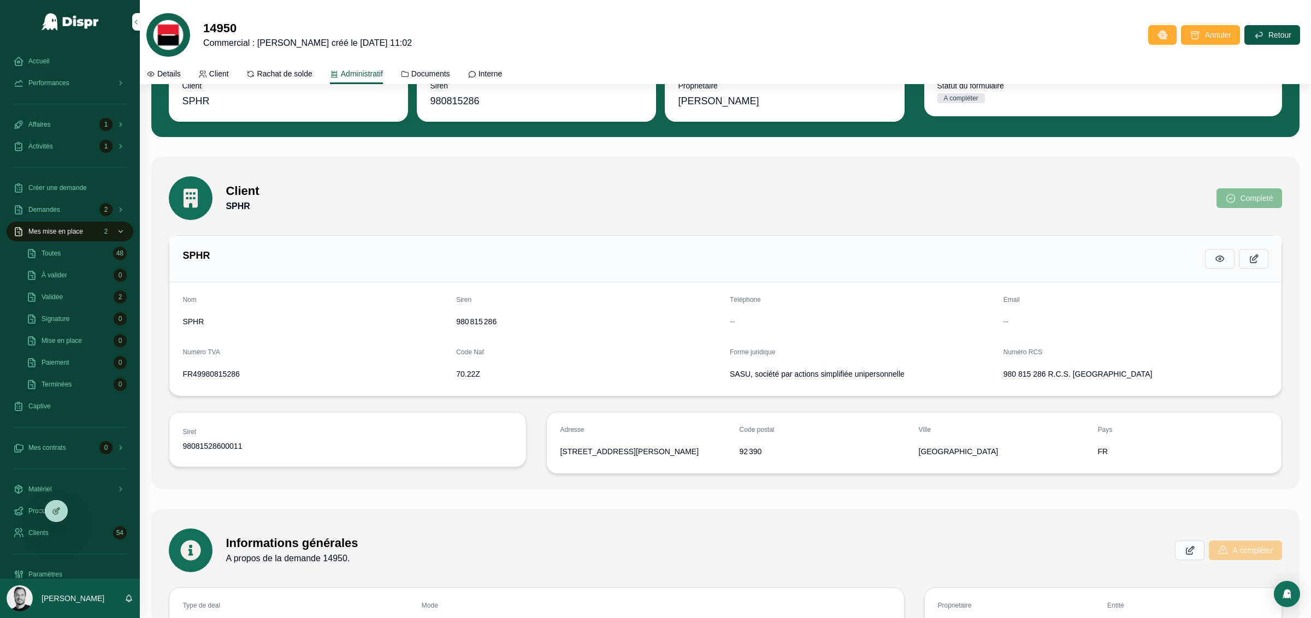
click at [1229, 204] on span "Completé" at bounding box center [1250, 198] width 66 height 20
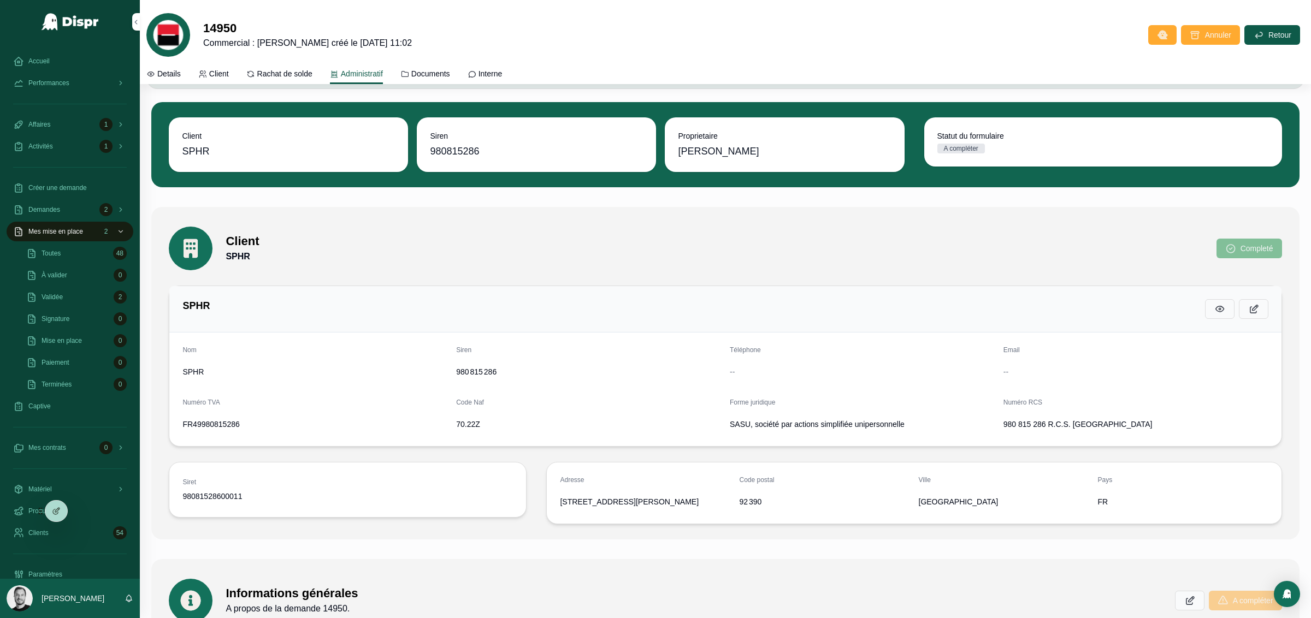
scroll to position [113, 0]
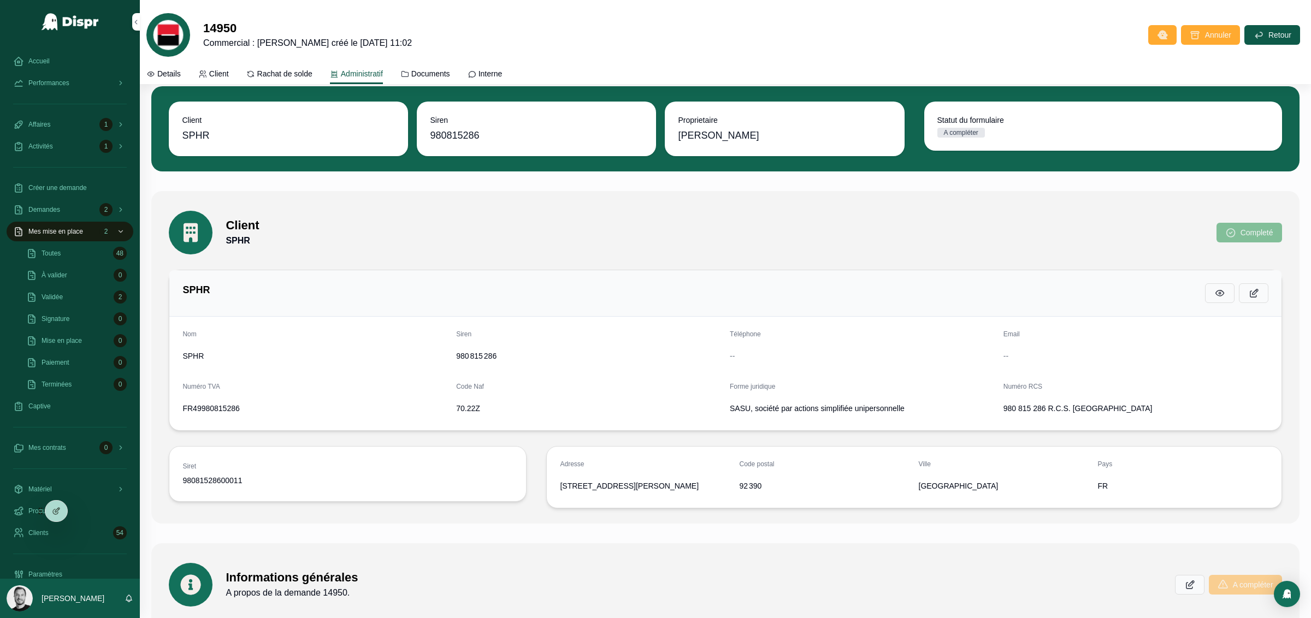
click at [1155, 303] on div "SPHR" at bounding box center [725, 294] width 1086 height 20
click at [1248, 293] on icon "scrollable content" at bounding box center [1253, 293] width 11 height 11
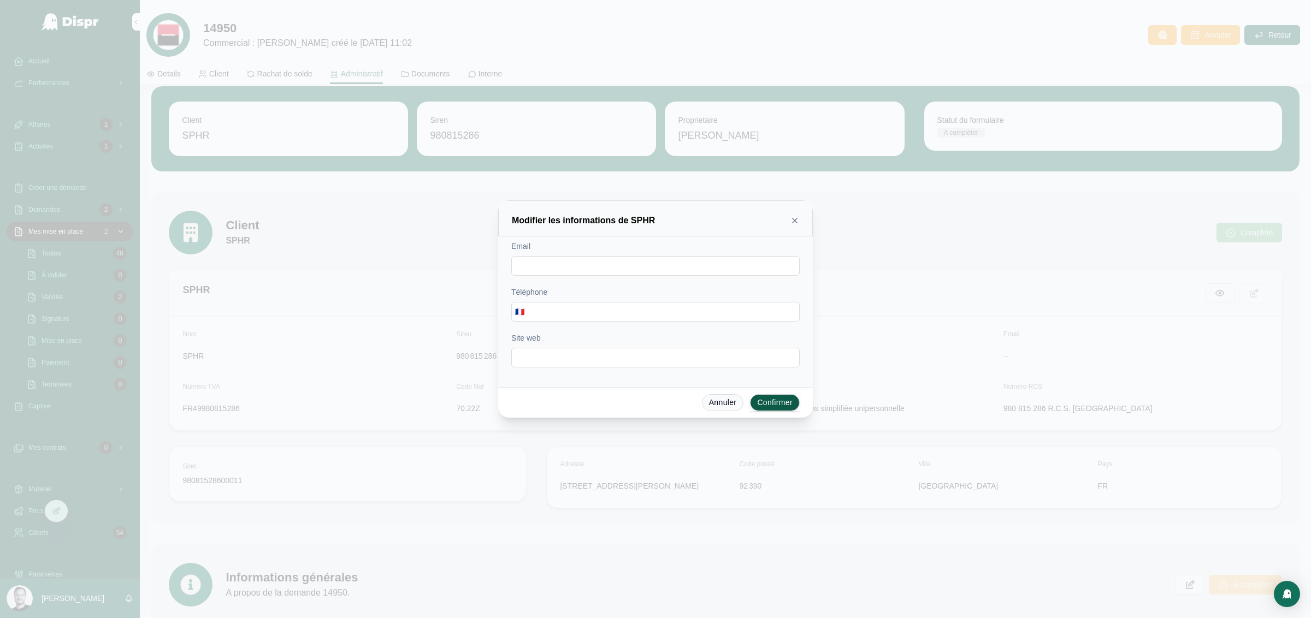
click at [796, 219] on icon at bounding box center [795, 220] width 9 height 9
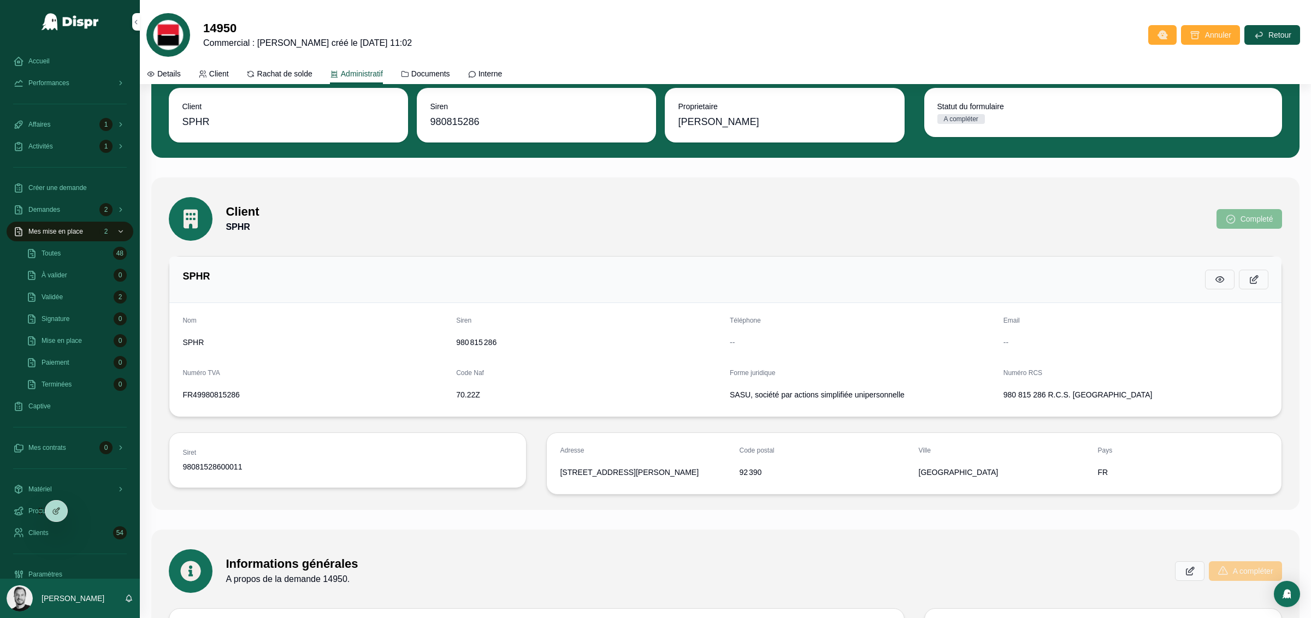
scroll to position [127, 0]
click at [1215, 278] on icon "scrollable content" at bounding box center [1220, 279] width 11 height 11
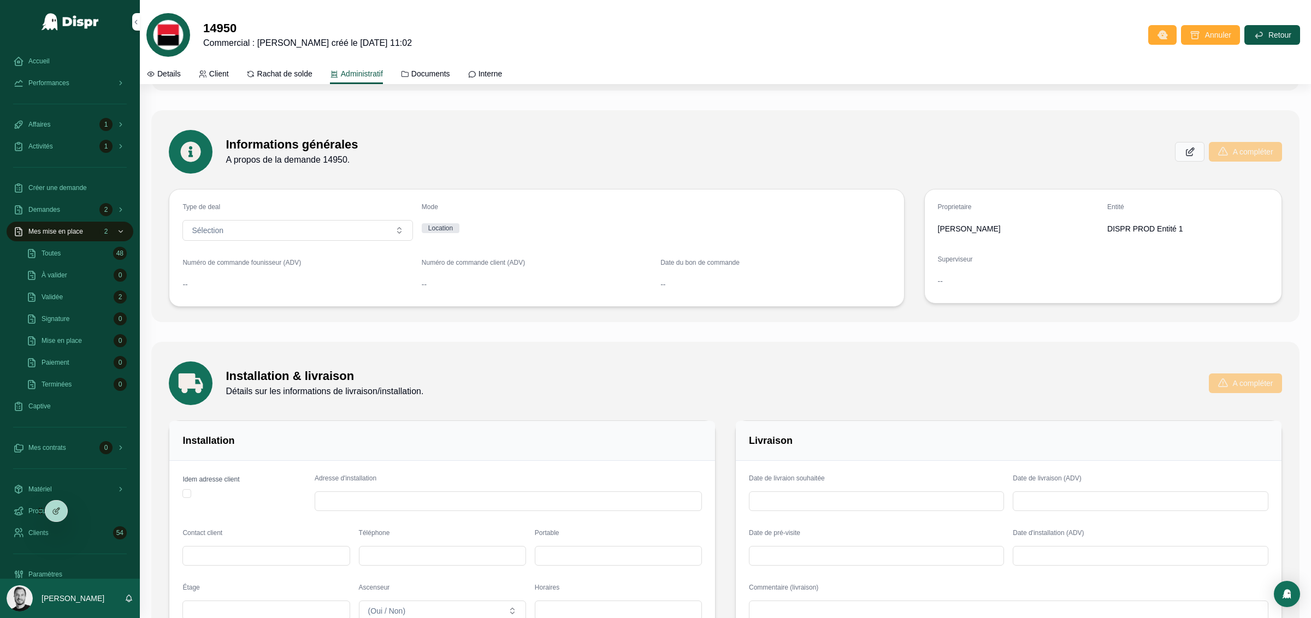
scroll to position [544, 0]
click at [1185, 155] on icon "scrollable content" at bounding box center [1190, 154] width 11 height 11
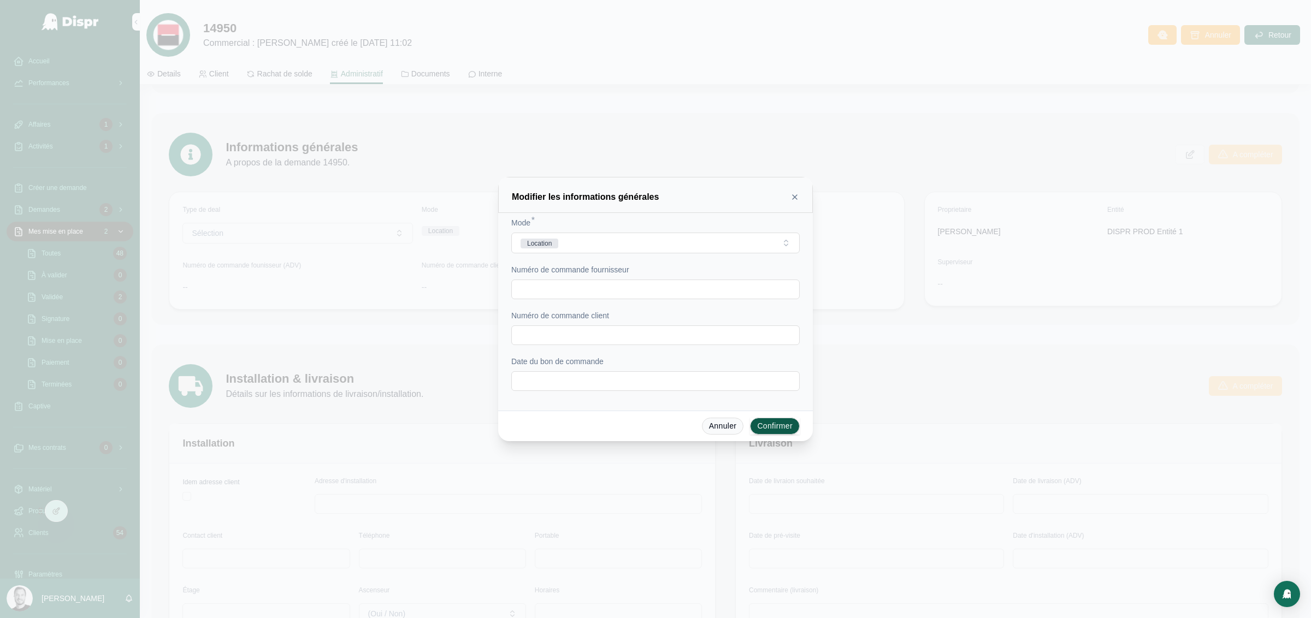
click at [793, 197] on icon at bounding box center [795, 197] width 9 height 9
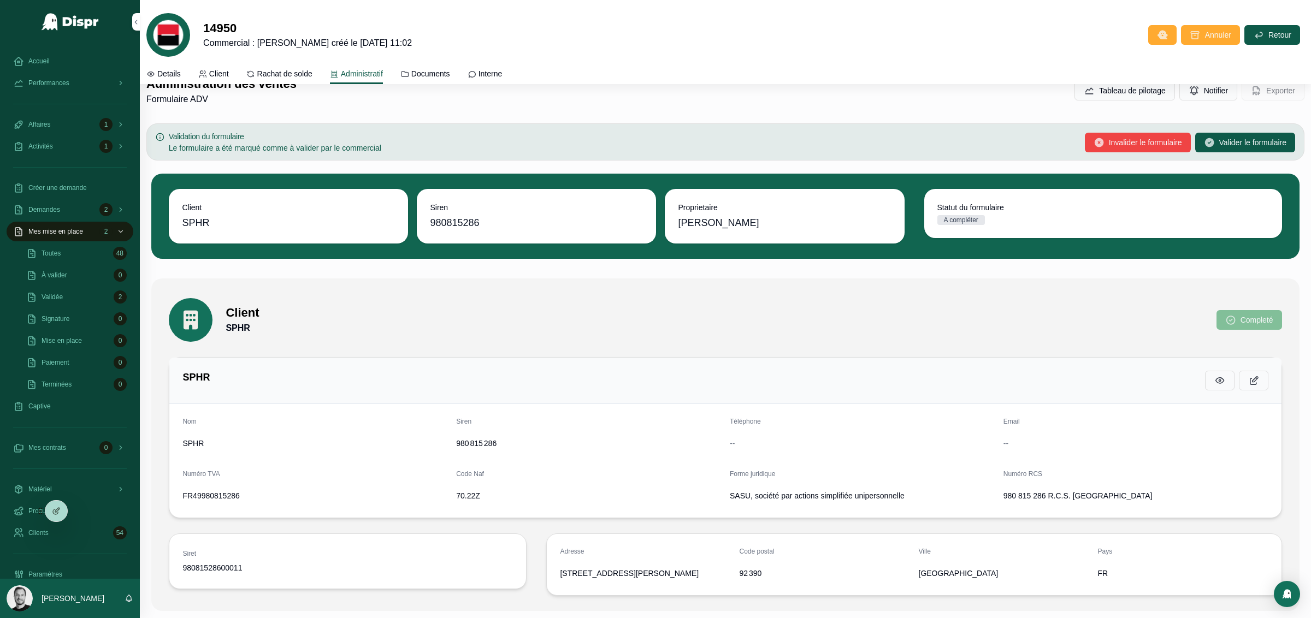
scroll to position [0, 0]
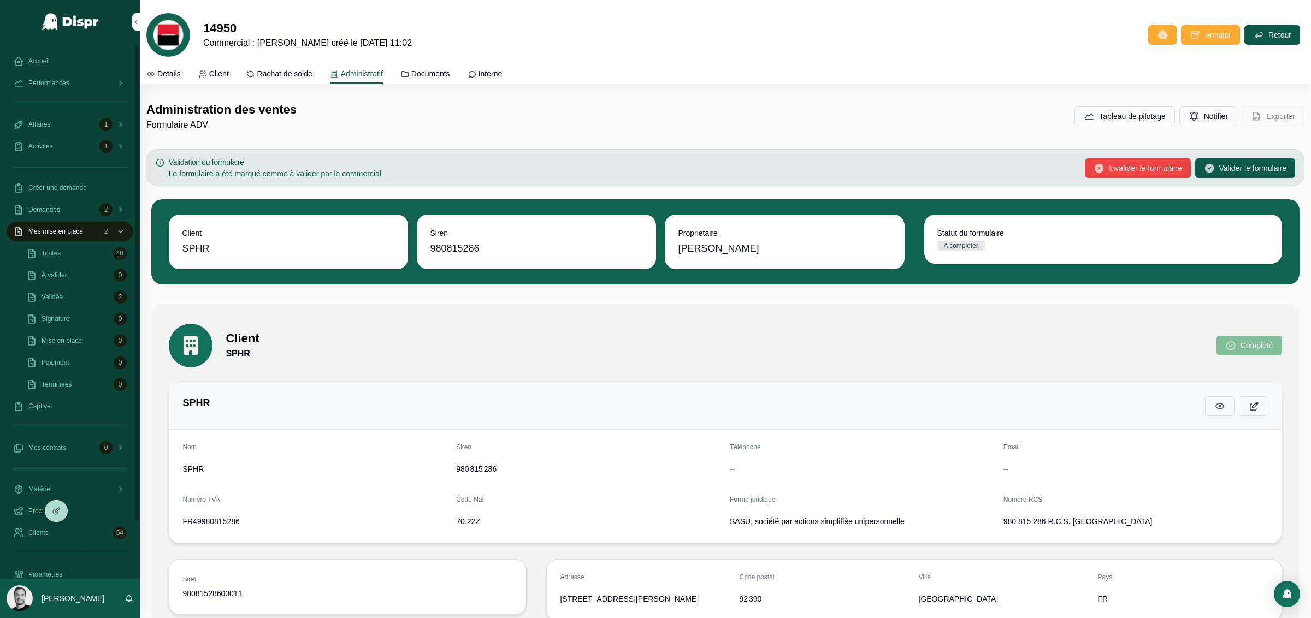
click at [120, 234] on icon "scrollable content" at bounding box center [121, 232] width 8 height 8
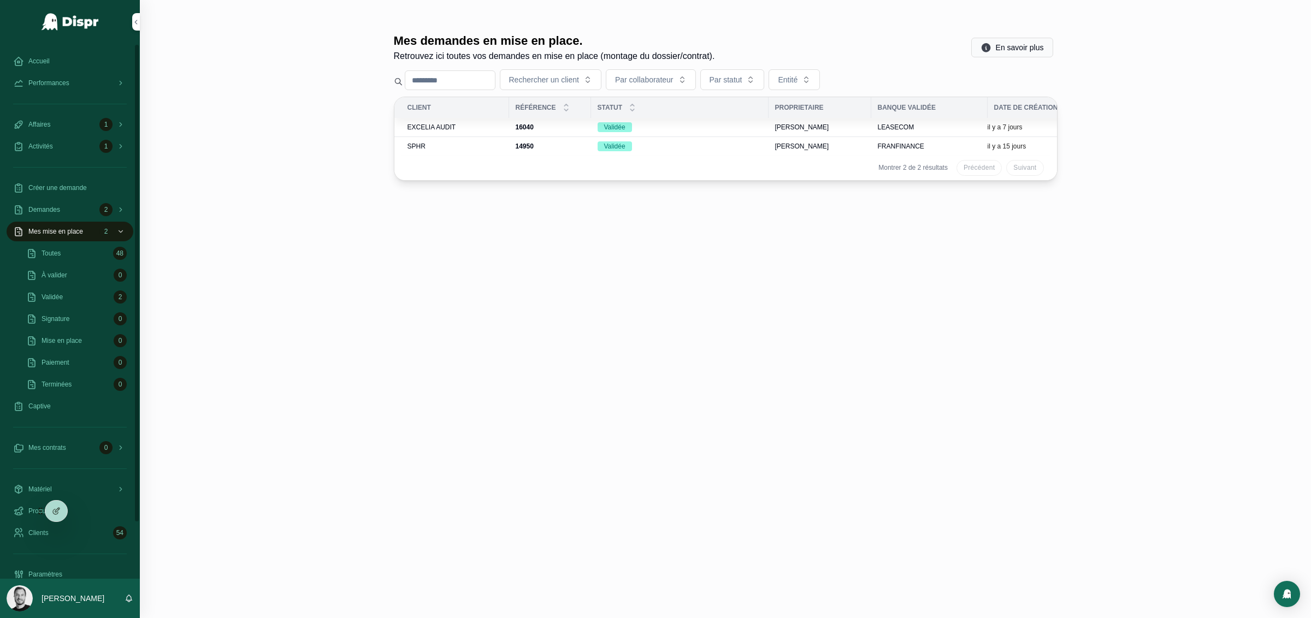
click at [58, 185] on span "Créer une demande" at bounding box center [57, 188] width 58 height 9
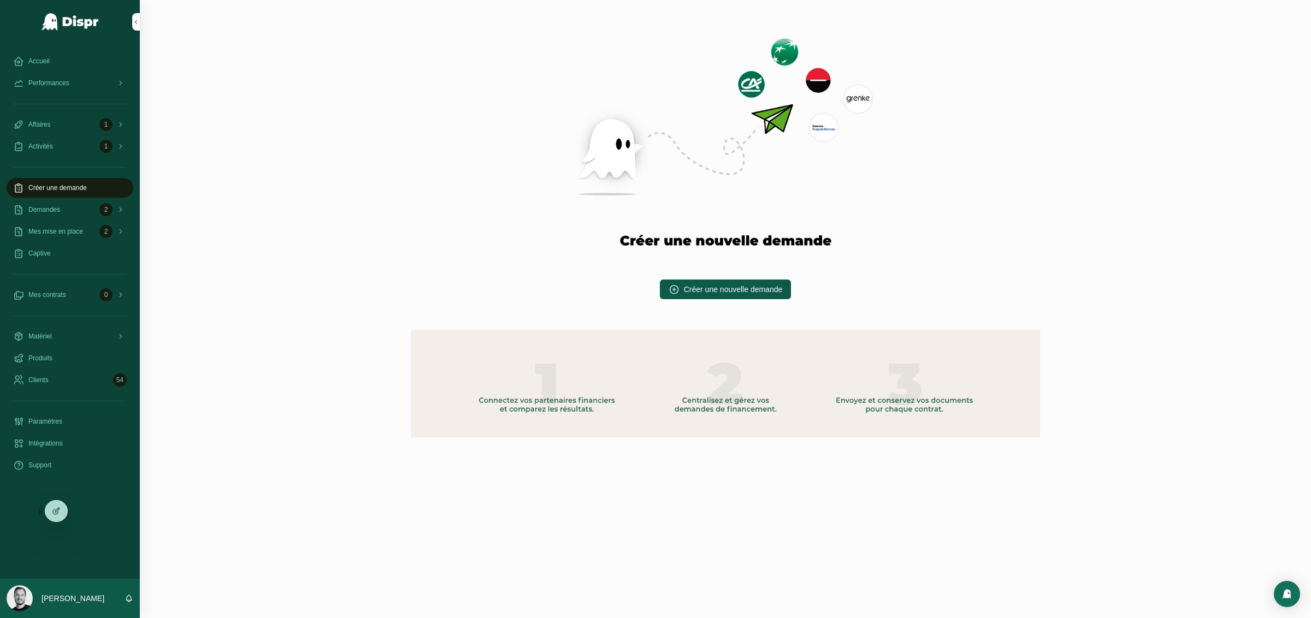
click at [73, 216] on div "Demandes 2" at bounding box center [70, 209] width 114 height 17
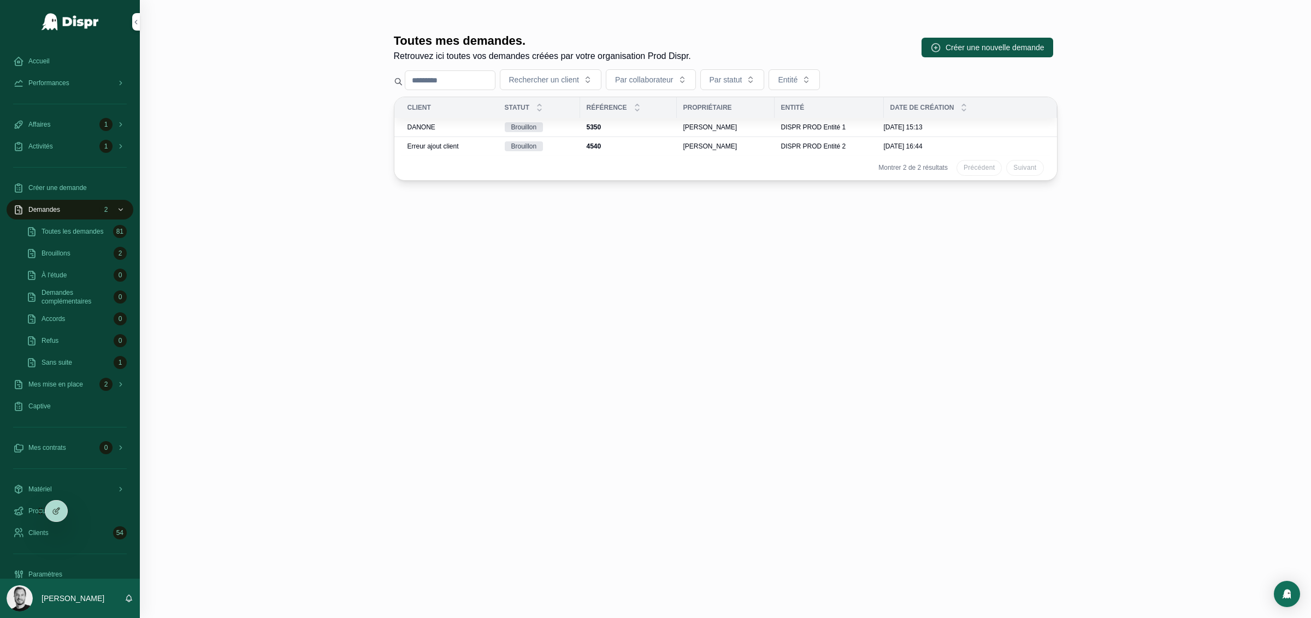
click at [438, 146] on span "Erreur ajout client" at bounding box center [433, 146] width 51 height 9
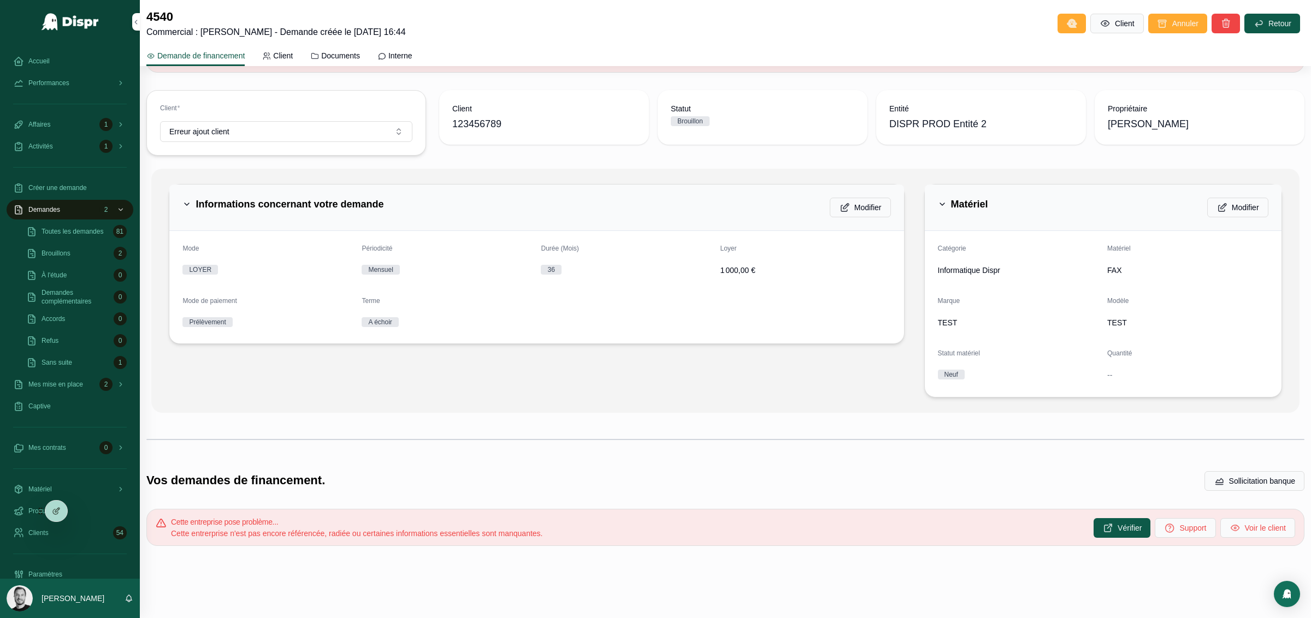
scroll to position [105, 0]
click at [545, 537] on div "Cette entrerprise n'est pas encore référencée, radiée ou certaines informations…" at bounding box center [628, 531] width 914 height 11
click at [81, 278] on div "À l'étude 0" at bounding box center [76, 275] width 101 height 17
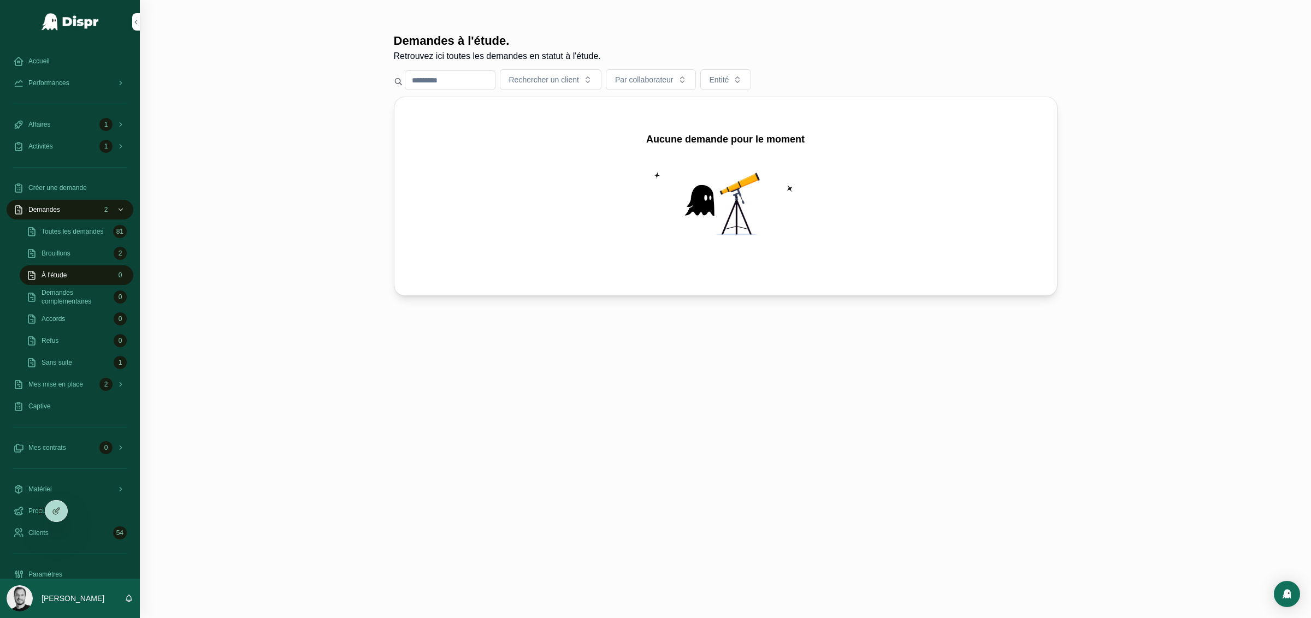
click at [69, 236] on span "Toutes les demandes" at bounding box center [73, 231] width 62 height 9
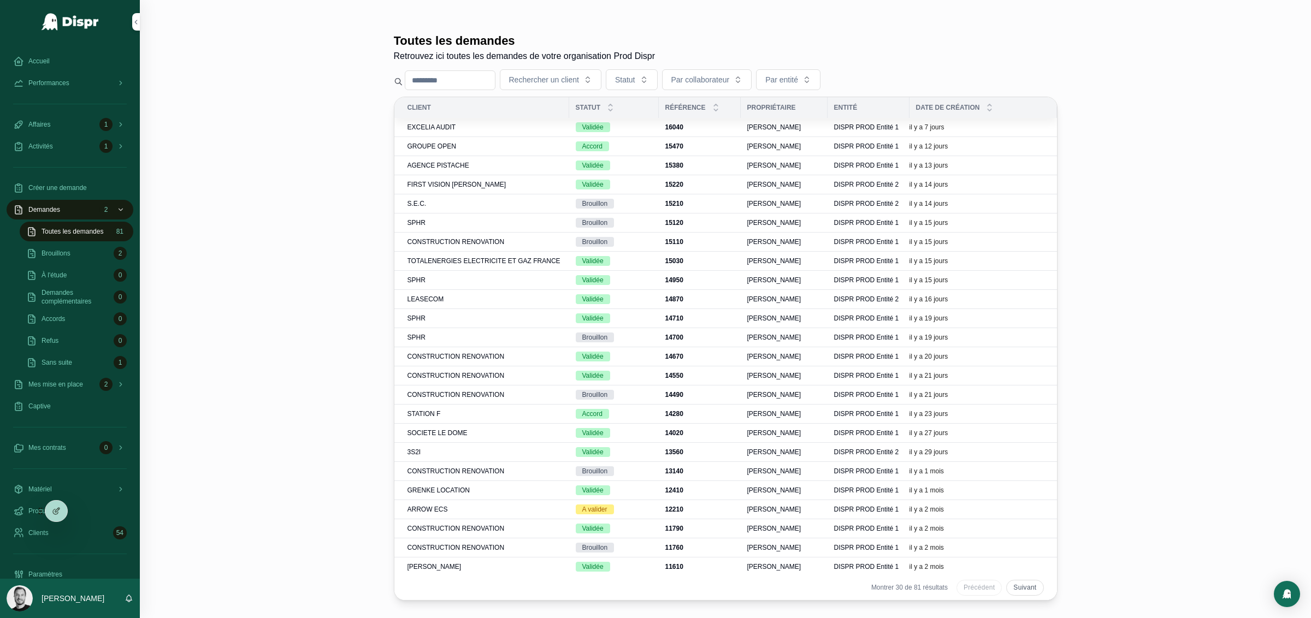
click at [453, 128] on span "EXCELIA AUDIT" at bounding box center [432, 127] width 49 height 9
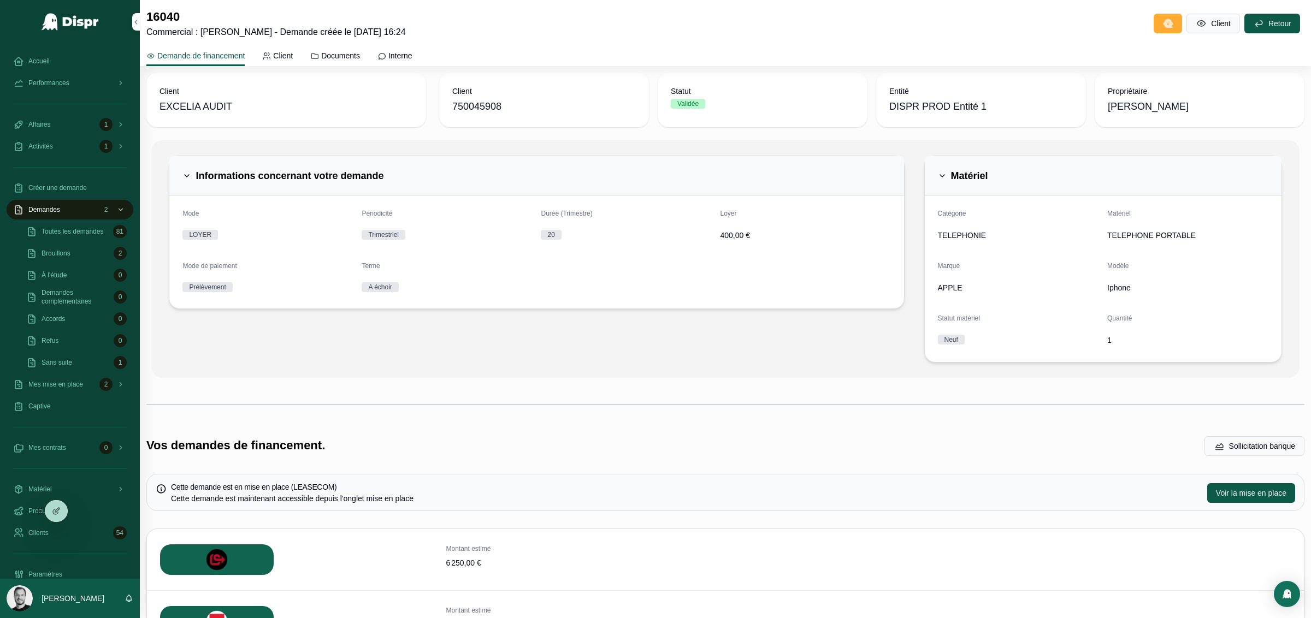
scroll to position [364, 0]
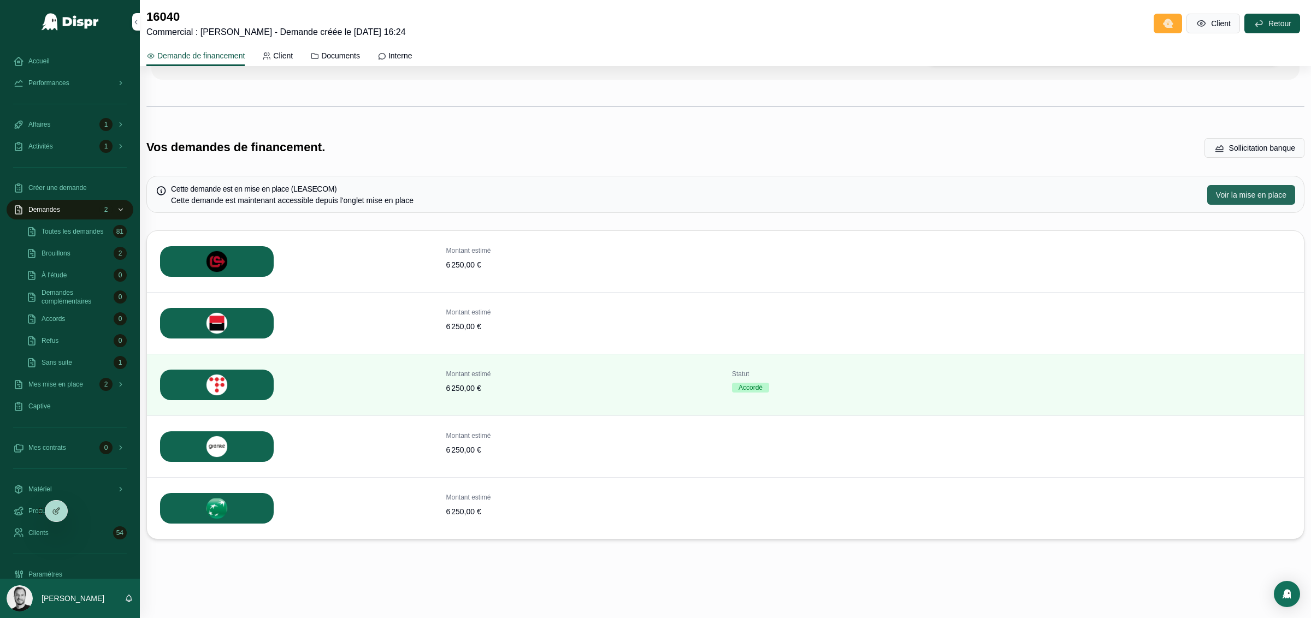
click at [1259, 192] on span "Voir la mise en place" at bounding box center [1251, 195] width 70 height 11
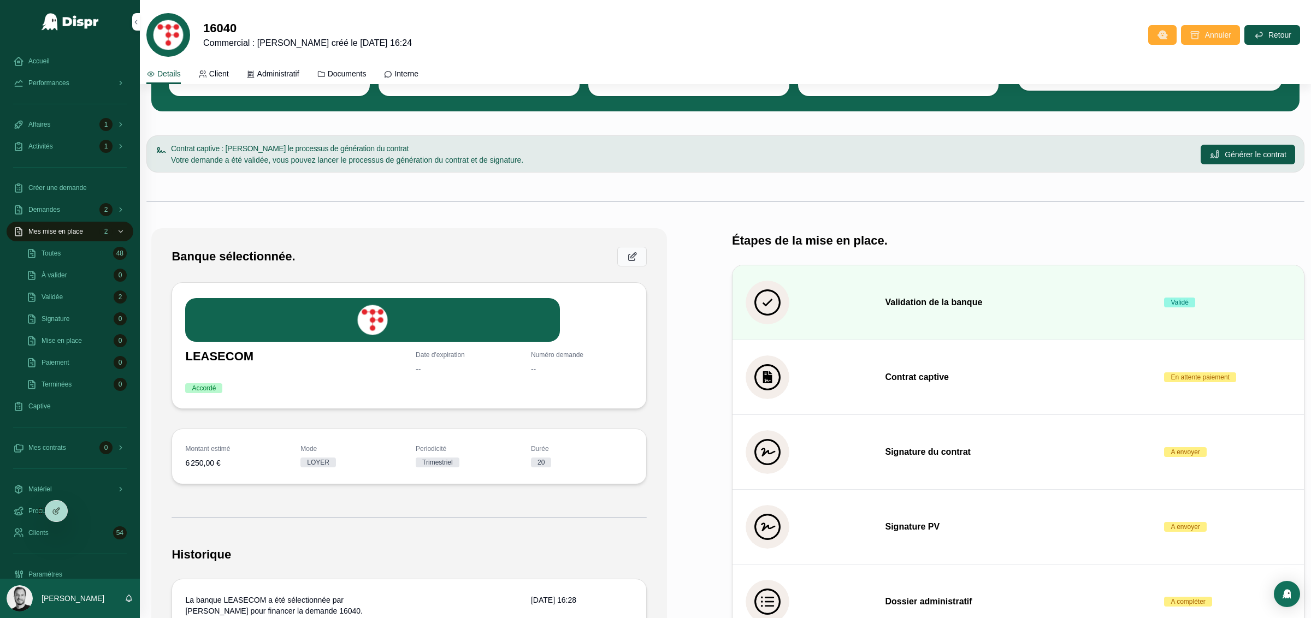
scroll to position [123, 0]
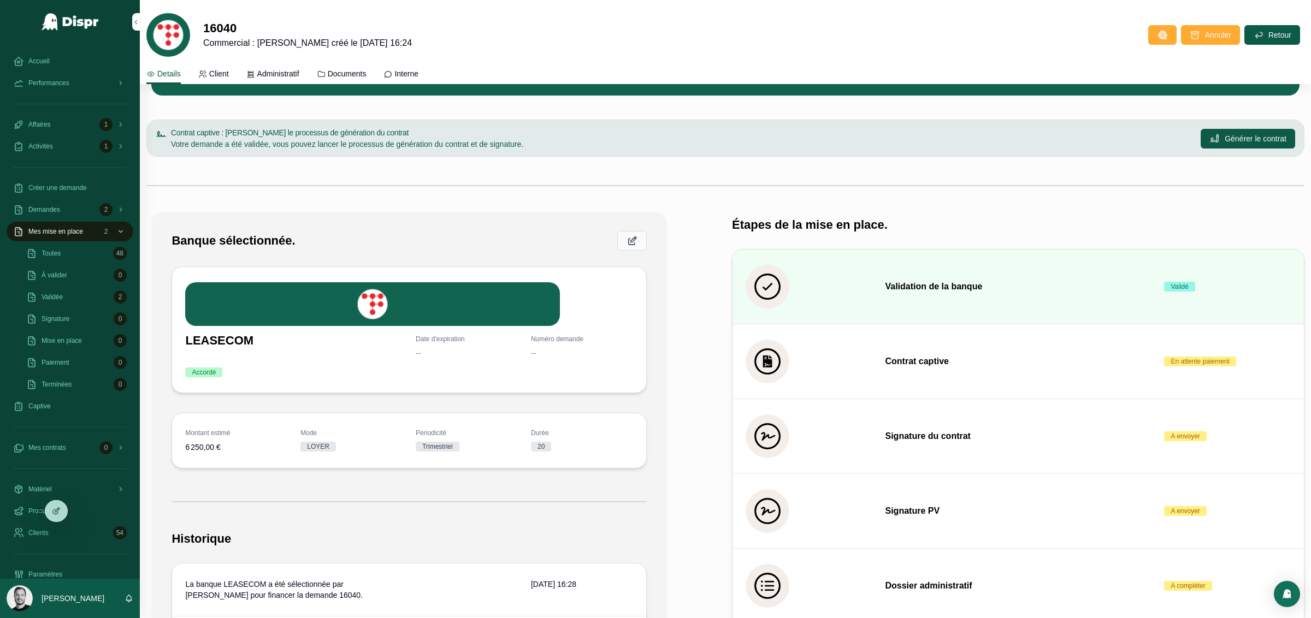
click at [924, 437] on h3 "Signature du contrat" at bounding box center [1018, 436] width 266 height 13
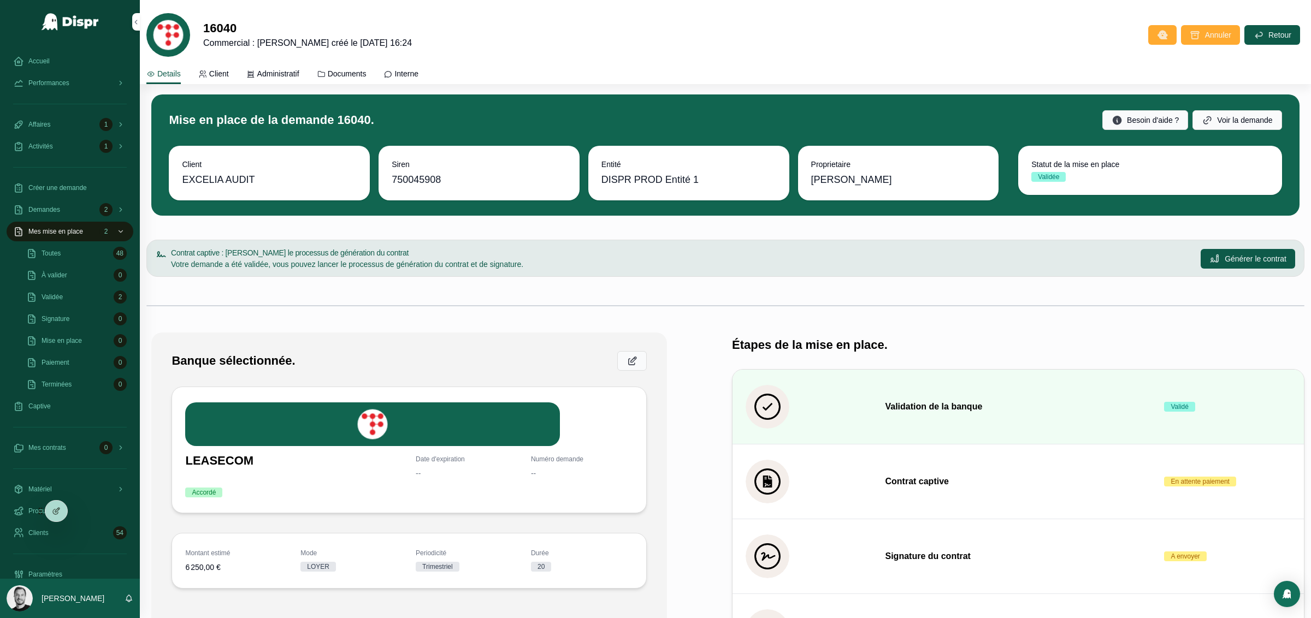
scroll to position [0, 0]
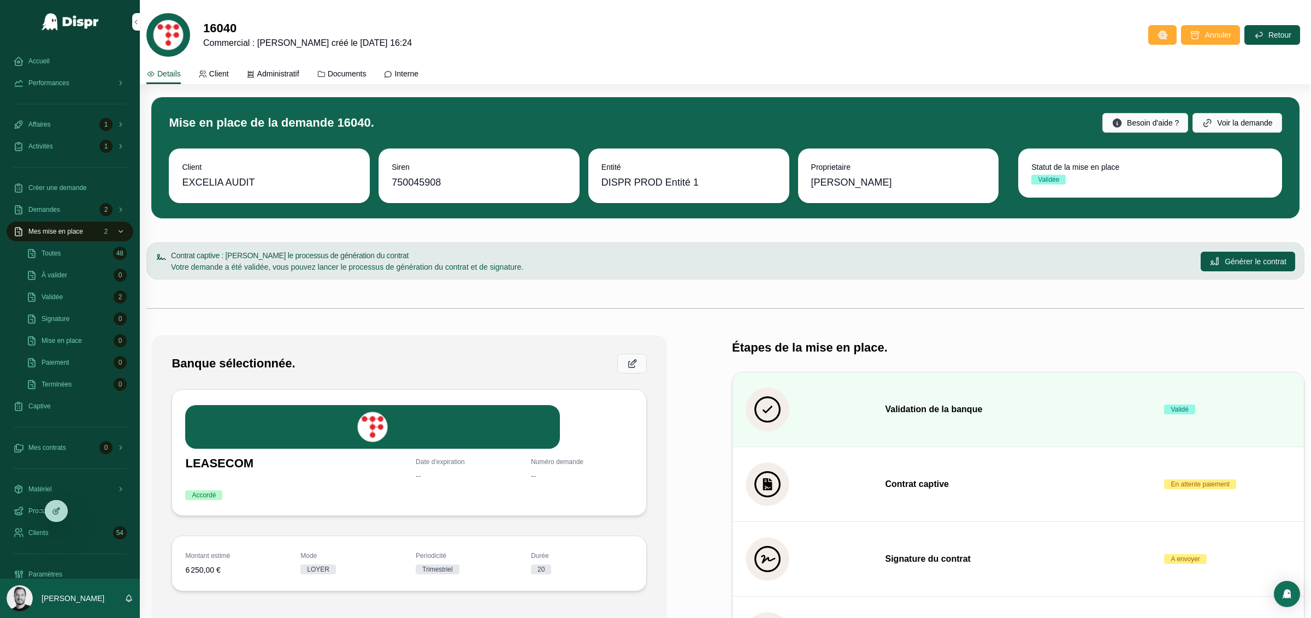
click at [274, 67] on link "Administratif" at bounding box center [272, 75] width 53 height 22
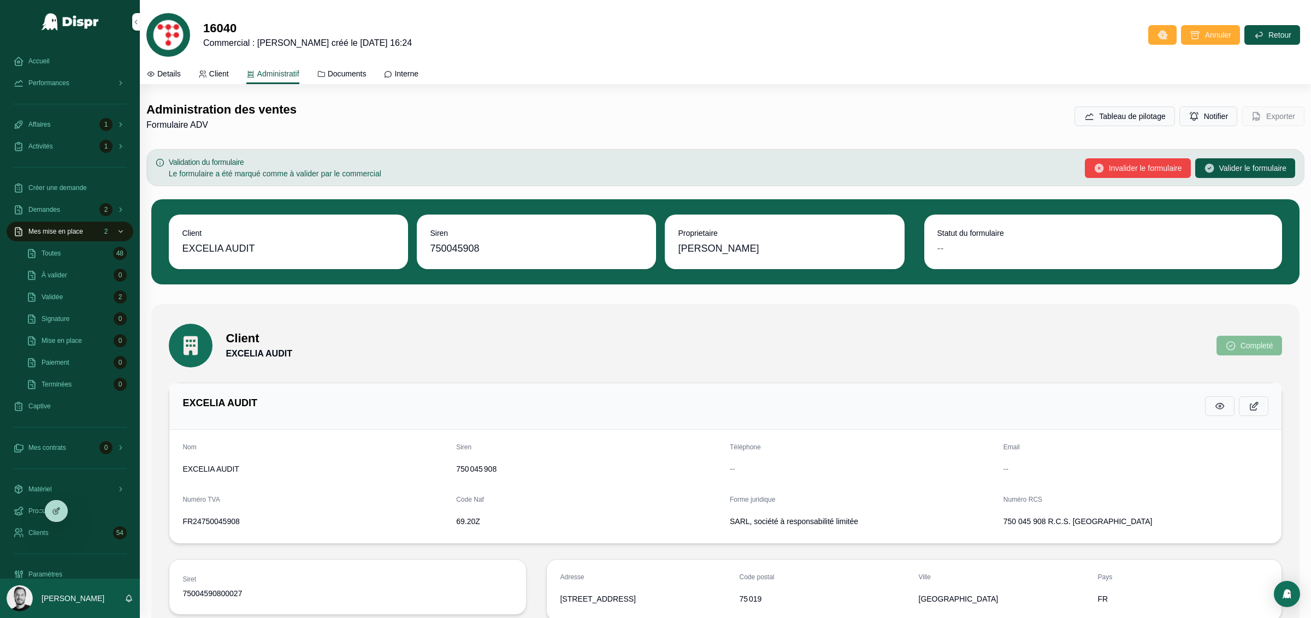
click at [226, 111] on h1 "Administration des ventes" at bounding box center [221, 110] width 150 height 17
click at [1171, 618] on div at bounding box center [655, 618] width 1311 height 0
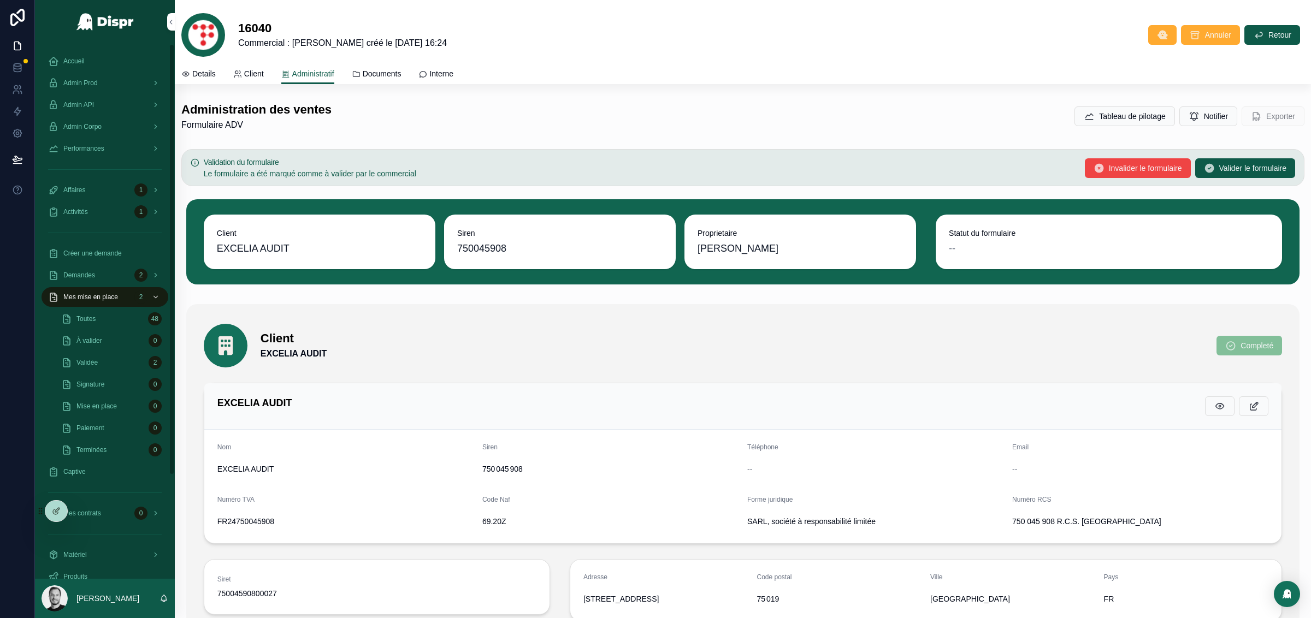
click at [92, 80] on span "Admin Prod" at bounding box center [80, 83] width 34 height 9
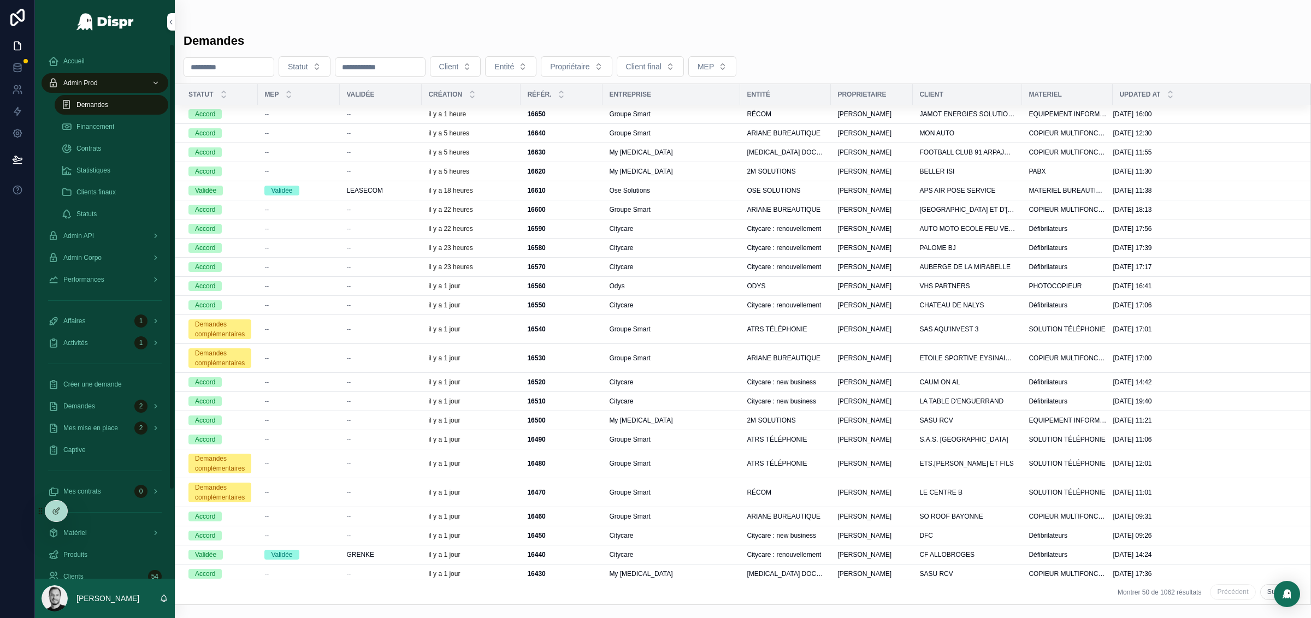
click at [101, 260] on span "Admin Corpo" at bounding box center [82, 258] width 38 height 9
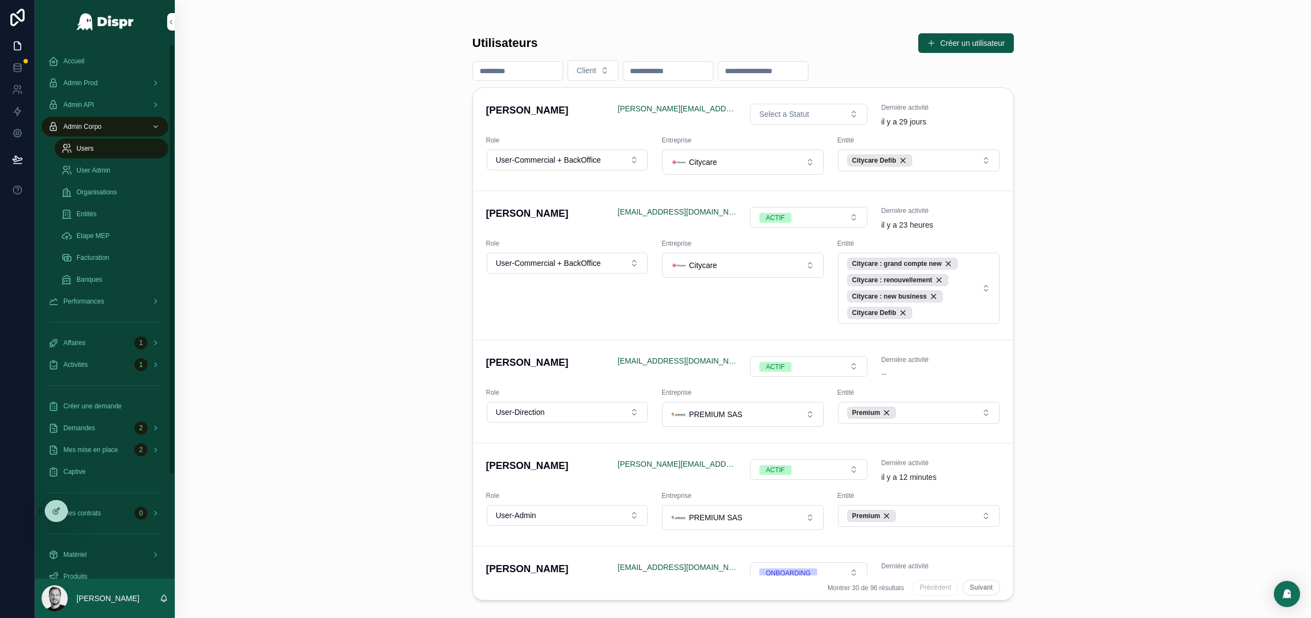
click at [105, 174] on span "User Admin" at bounding box center [93, 170] width 34 height 9
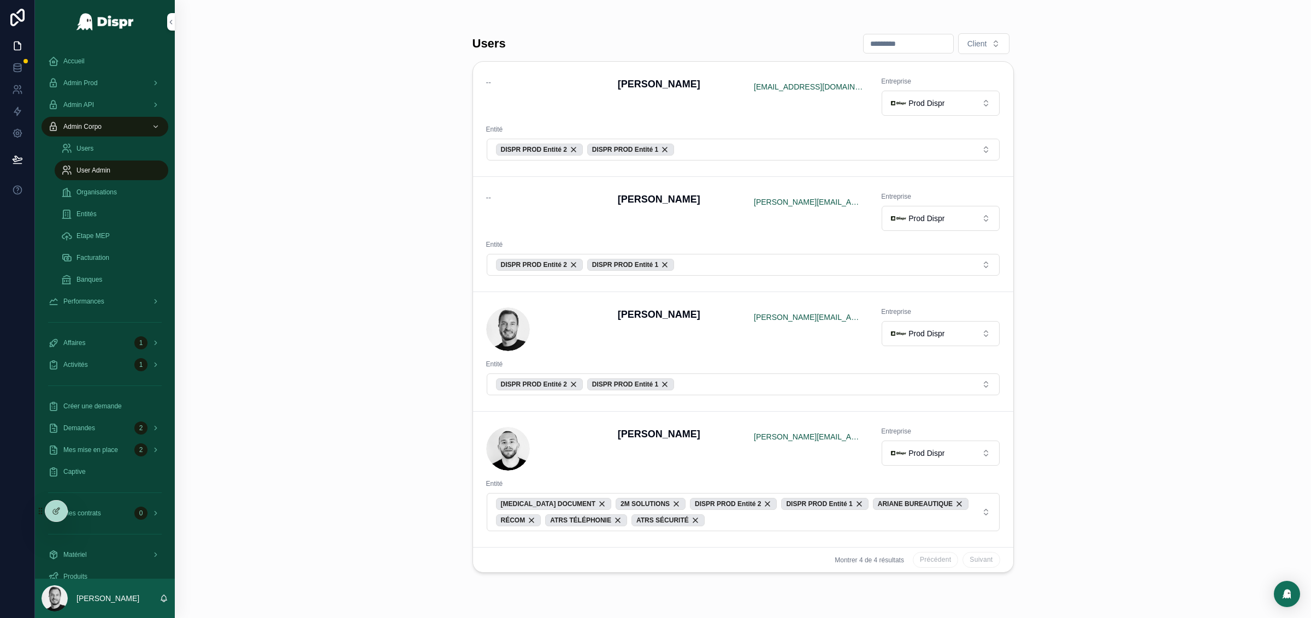
click at [1283, 618] on div at bounding box center [655, 618] width 1311 height 0
click at [91, 150] on span "Users" at bounding box center [84, 148] width 17 height 9
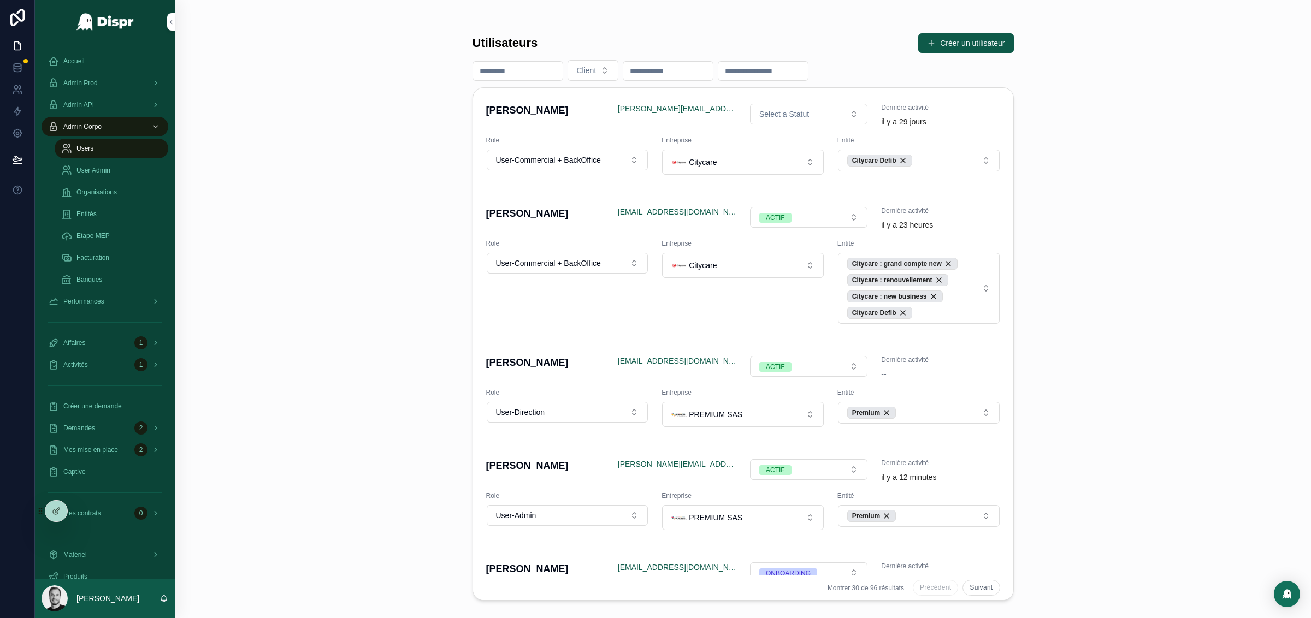
click at [534, 70] on input "scrollable content" at bounding box center [518, 70] width 90 height 15
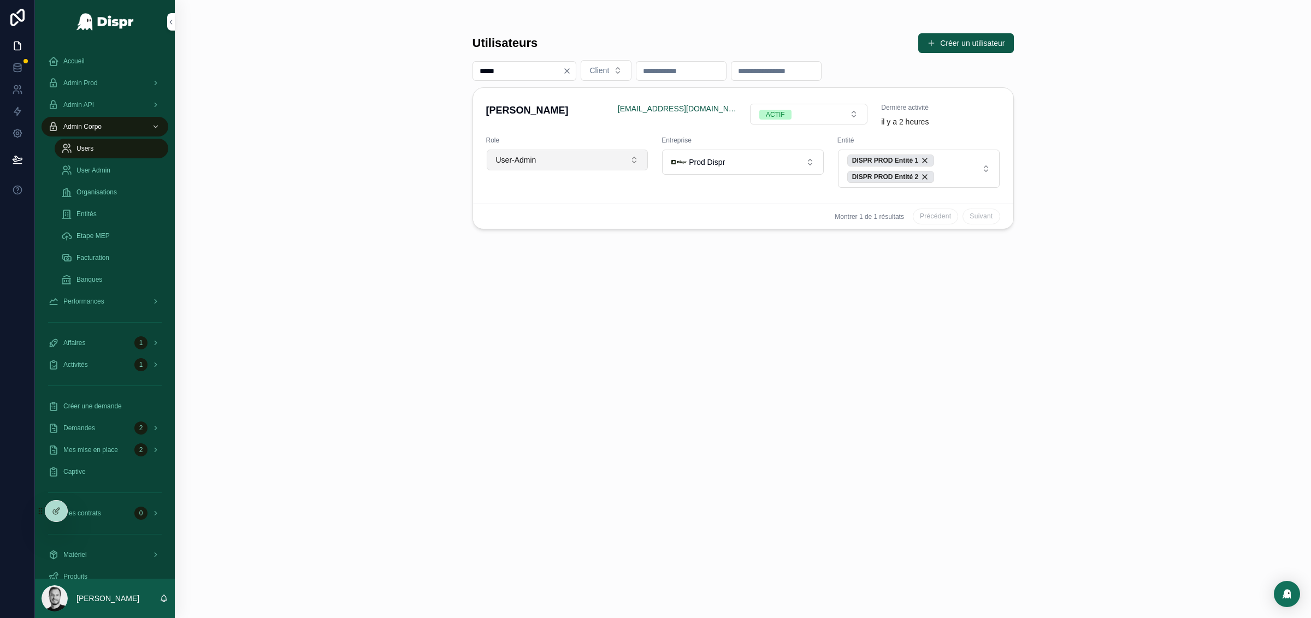
type input "*****"
click at [608, 159] on button "User-Admin" at bounding box center [568, 160] width 162 height 21
click at [592, 294] on div "User-Commercial" at bounding box center [568, 292] width 152 height 17
click at [785, 317] on div "Utilisateurs Créer un utilisateur ***** Client Louis Martin admin@dispr.tech AC…" at bounding box center [743, 315] width 541 height 579
click at [571, 71] on icon "Clear" at bounding box center [567, 71] width 9 height 9
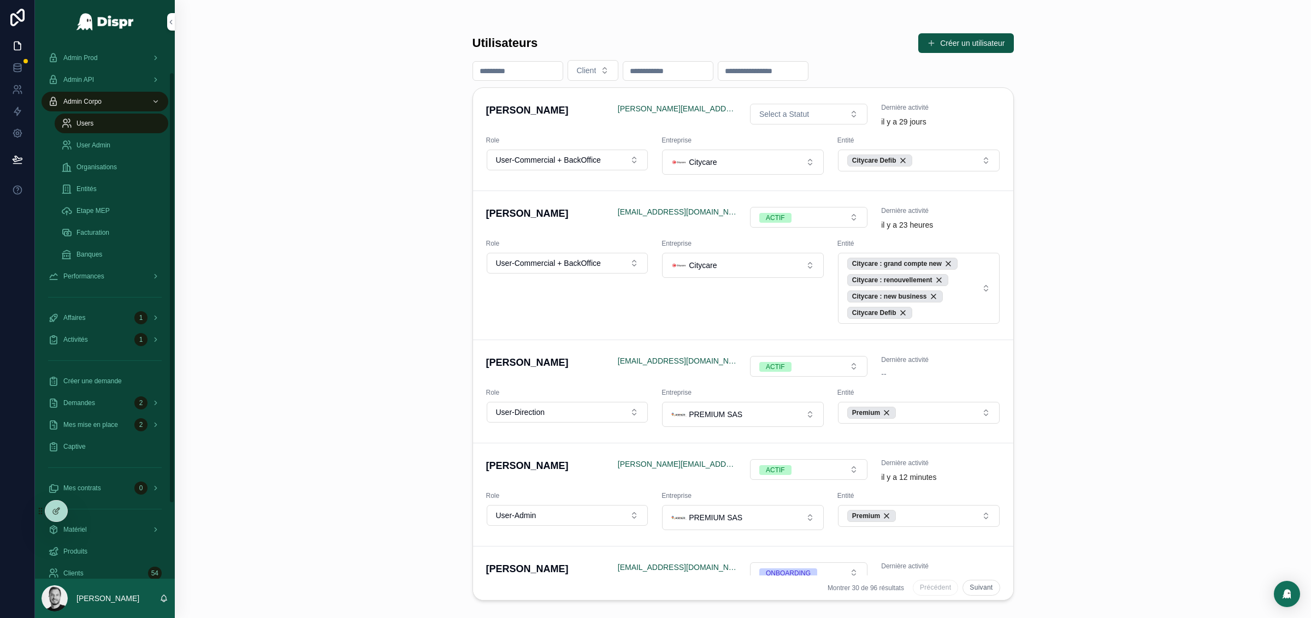
scroll to position [129, 0]
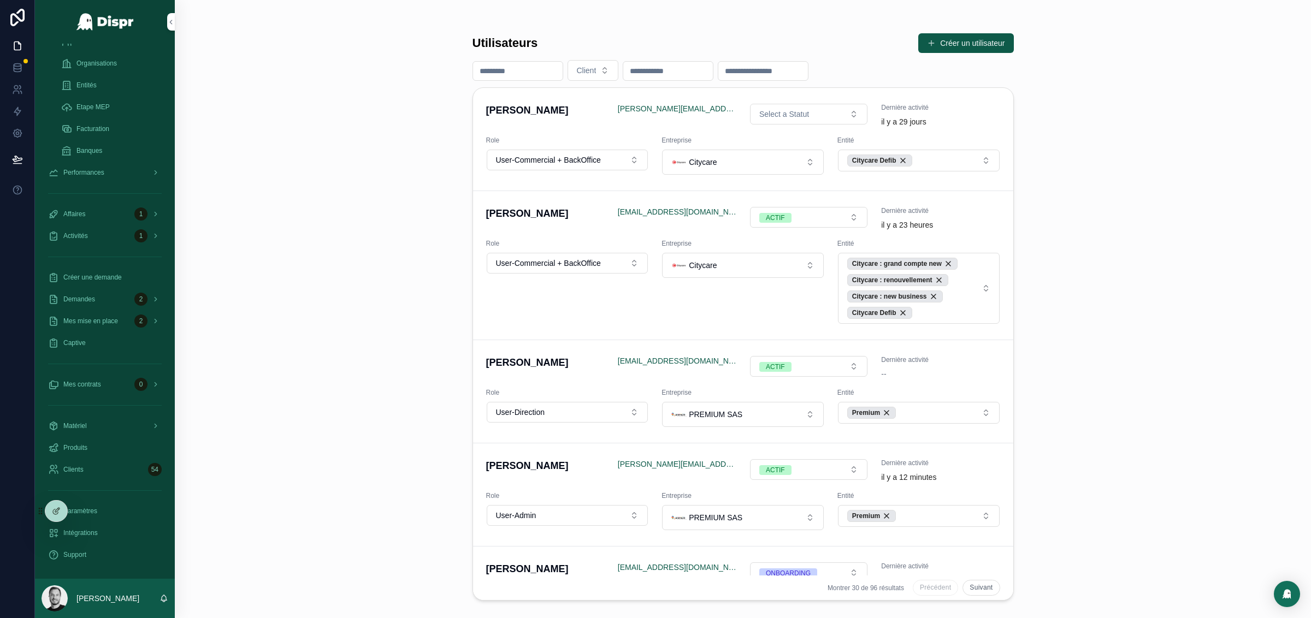
click at [97, 321] on span "Mes mise en place" at bounding box center [90, 321] width 55 height 9
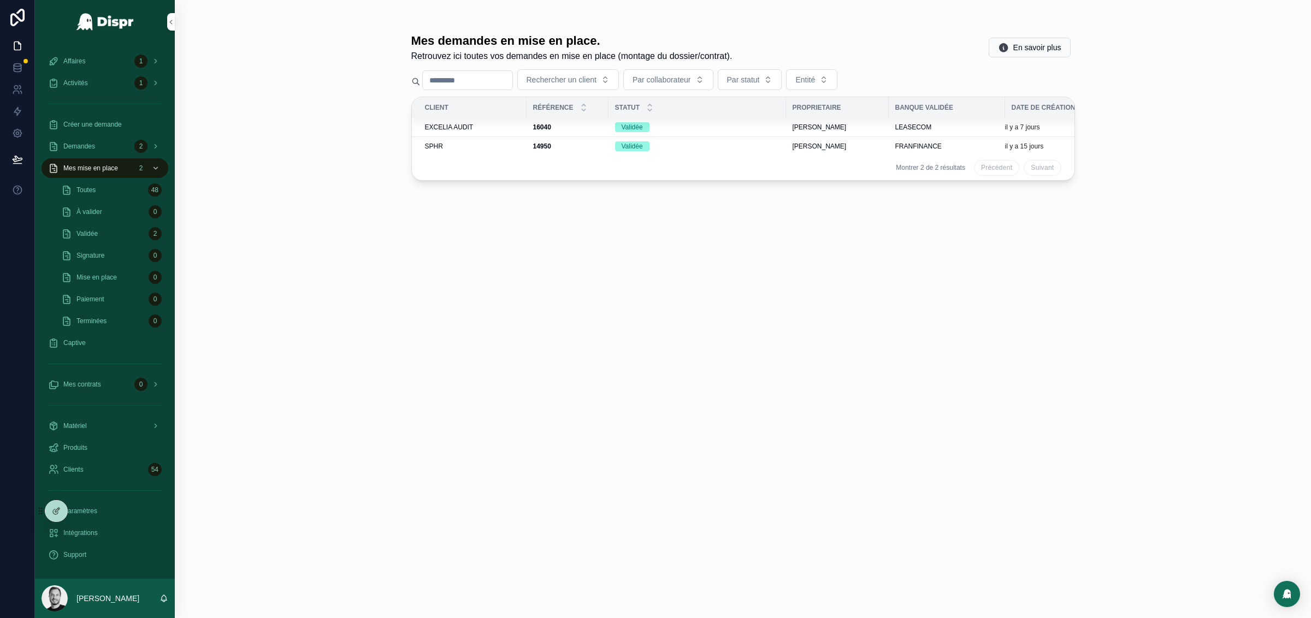
click at [433, 145] on span "SPHR" at bounding box center [434, 146] width 18 height 9
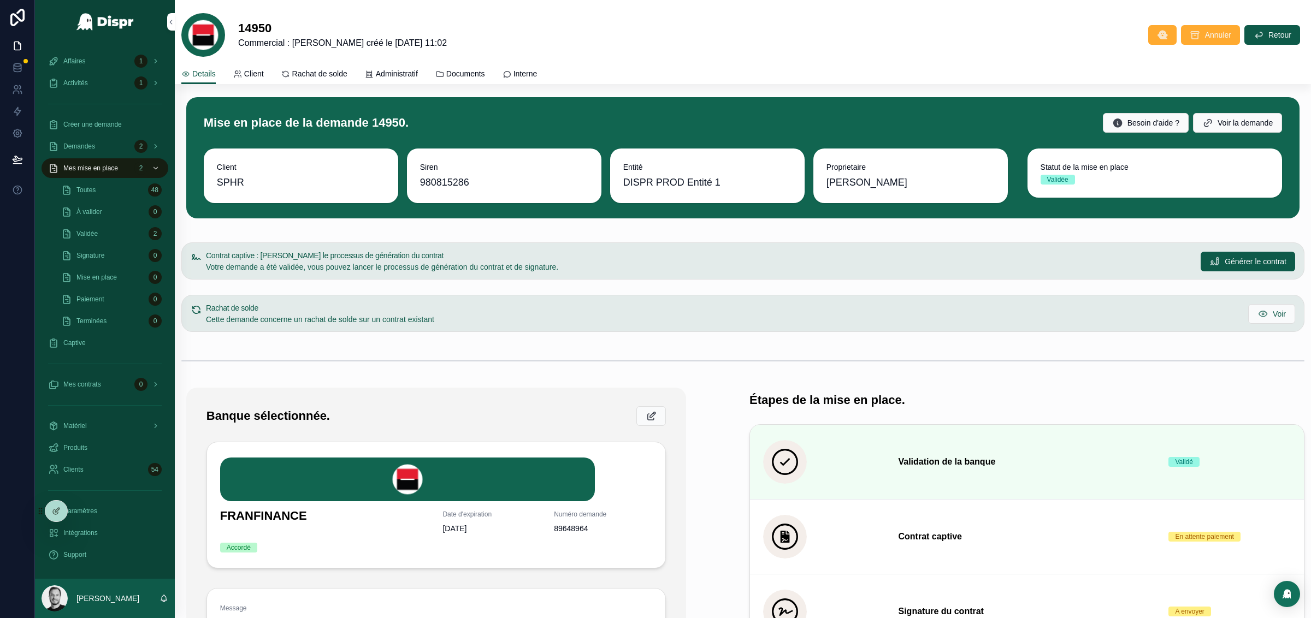
click at [388, 72] on span "Administratif" at bounding box center [397, 73] width 42 height 11
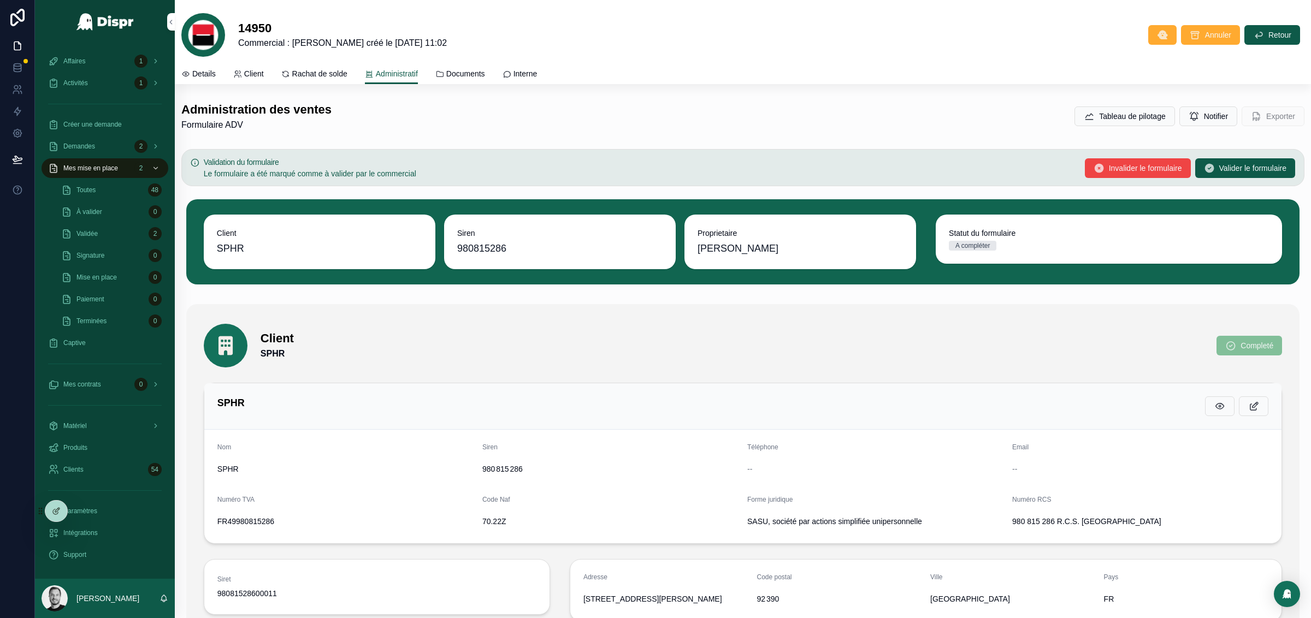
click at [0, 0] on icon at bounding box center [0, 0] width 0 height 0
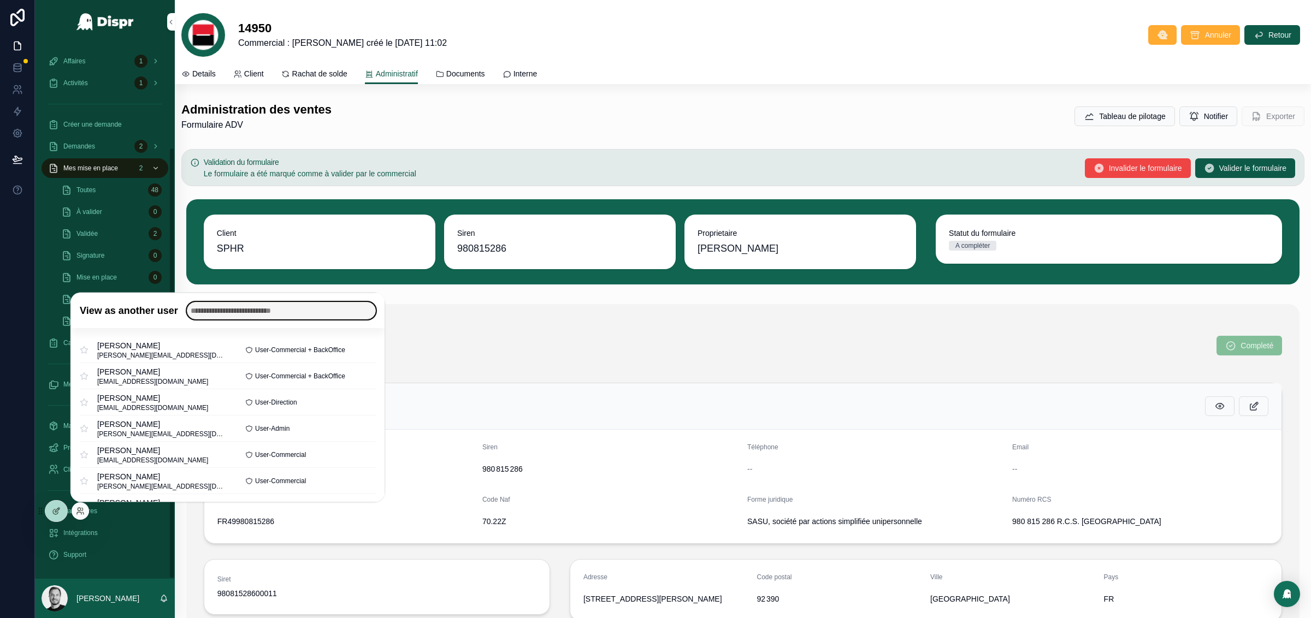
click at [327, 310] on input "text" at bounding box center [281, 310] width 189 height 17
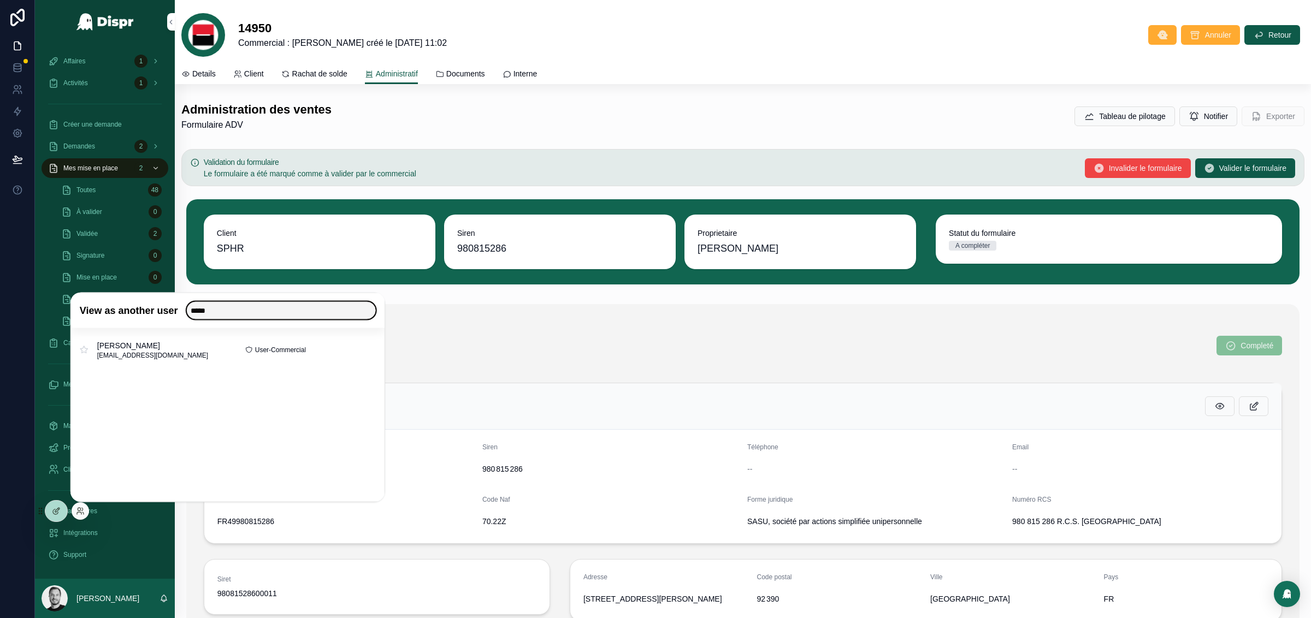
type input "*****"
click at [0, 0] on button "Select" at bounding box center [0, 0] width 0 height 0
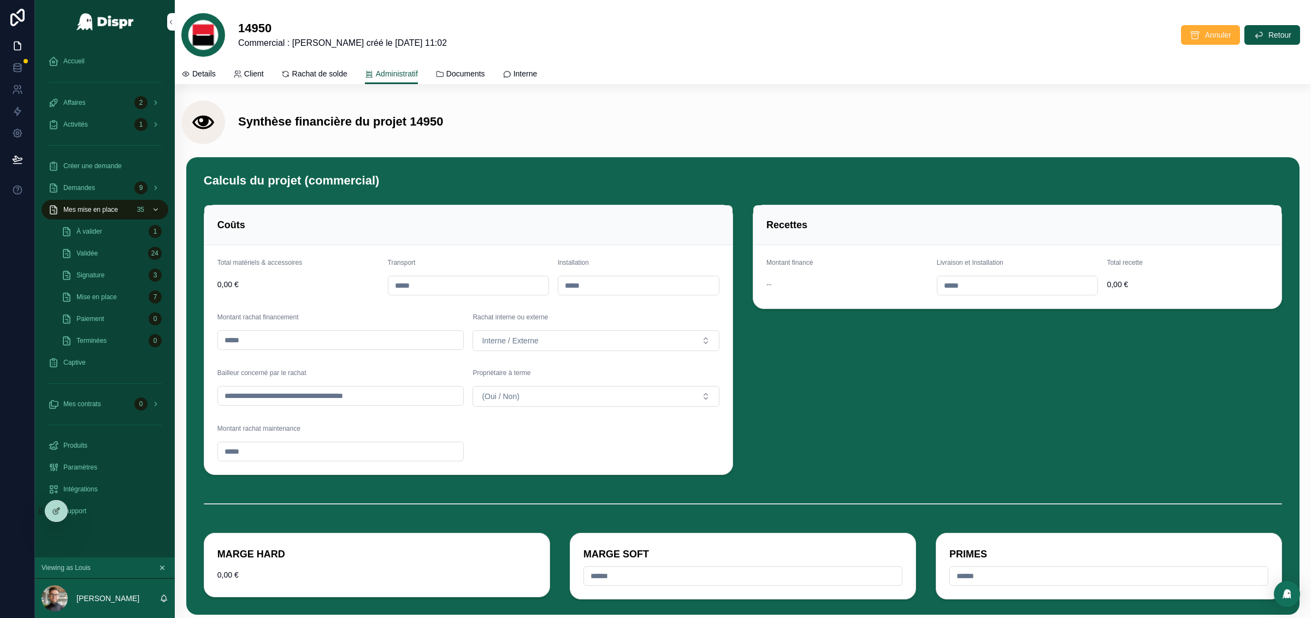
scroll to position [3827, 0]
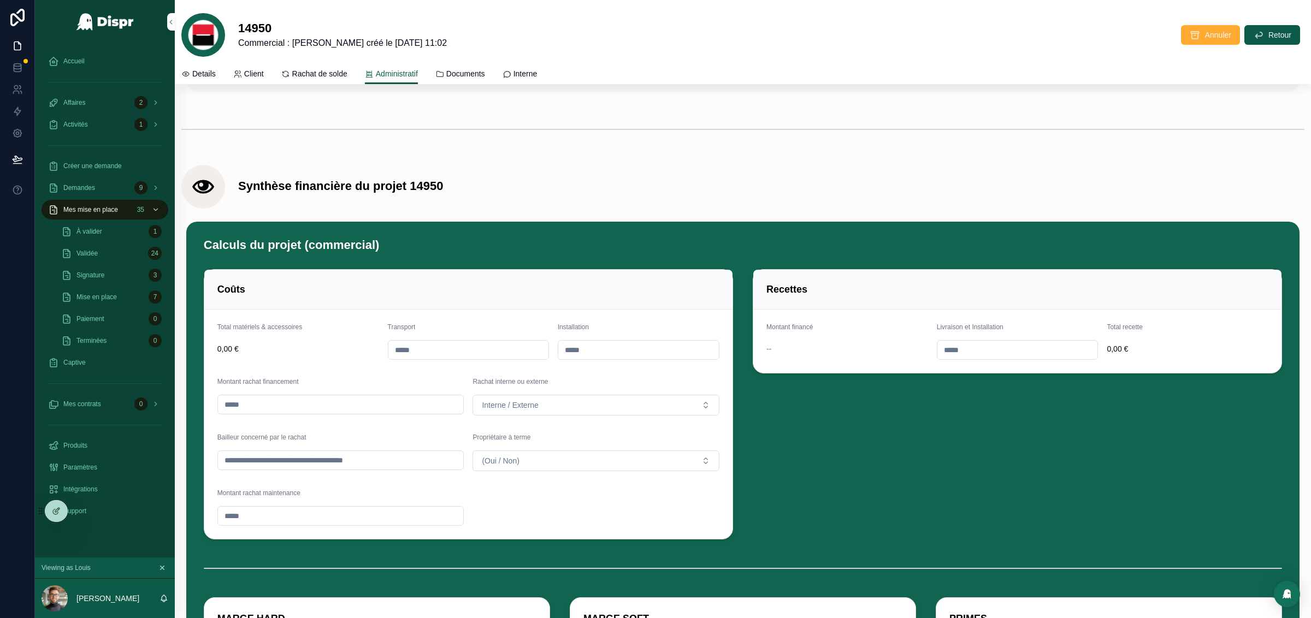
click at [360, 251] on h1 "Calculs du projet (commercial)" at bounding box center [292, 245] width 176 height 17
drag, startPoint x: 417, startPoint y: 251, endPoint x: 321, endPoint y: 256, distance: 96.9
click at [321, 254] on div "Calculs du projet (commercial)" at bounding box center [743, 245] width 1079 height 17
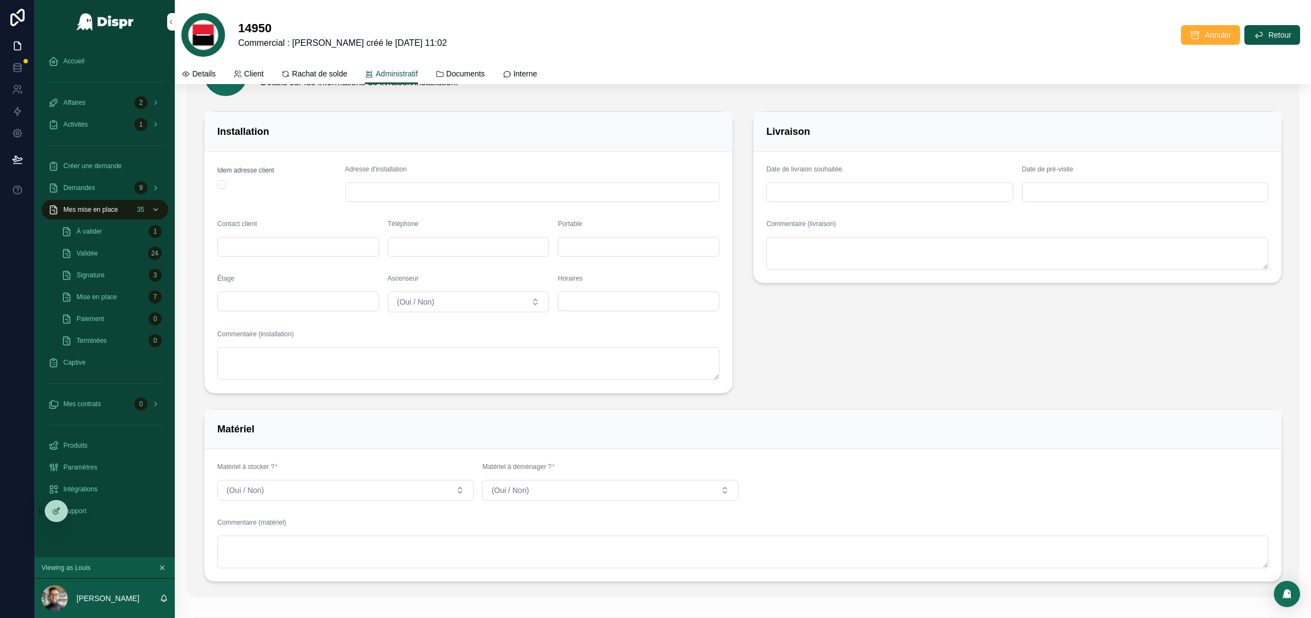
scroll to position [0, 0]
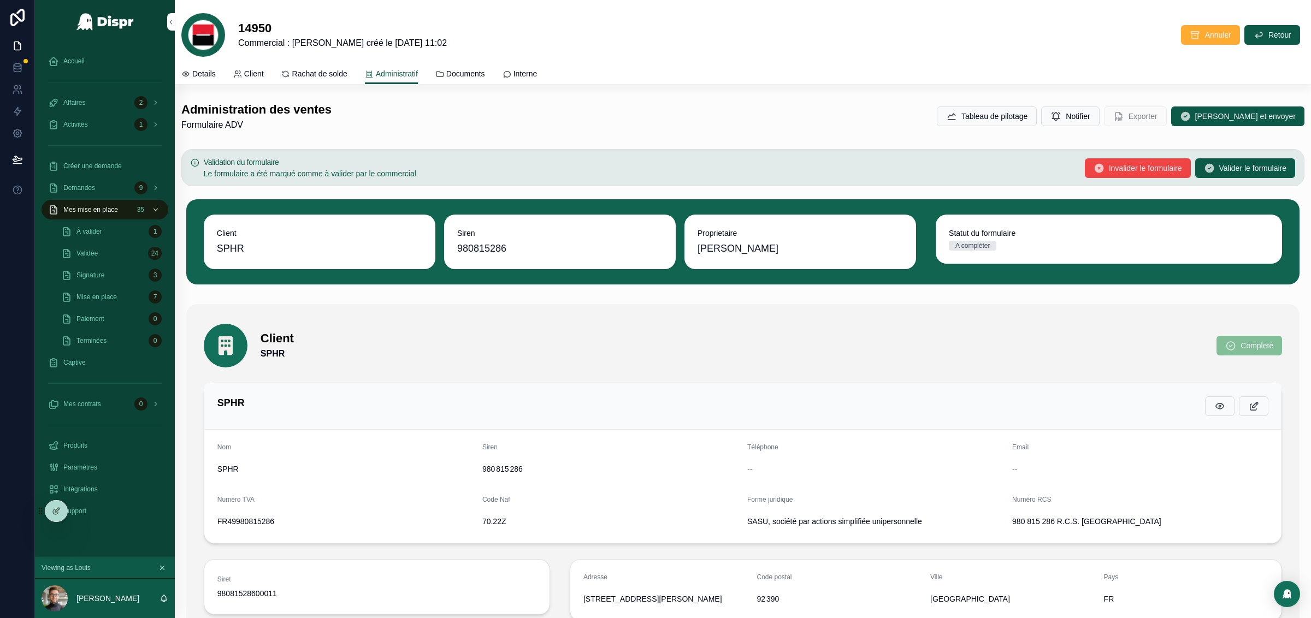
click at [987, 162] on h5 "Validation du formulaire" at bounding box center [640, 162] width 873 height 8
click at [979, 120] on span "Tableau de pilotage" at bounding box center [995, 116] width 66 height 11
